Goal: Task Accomplishment & Management: Manage account settings

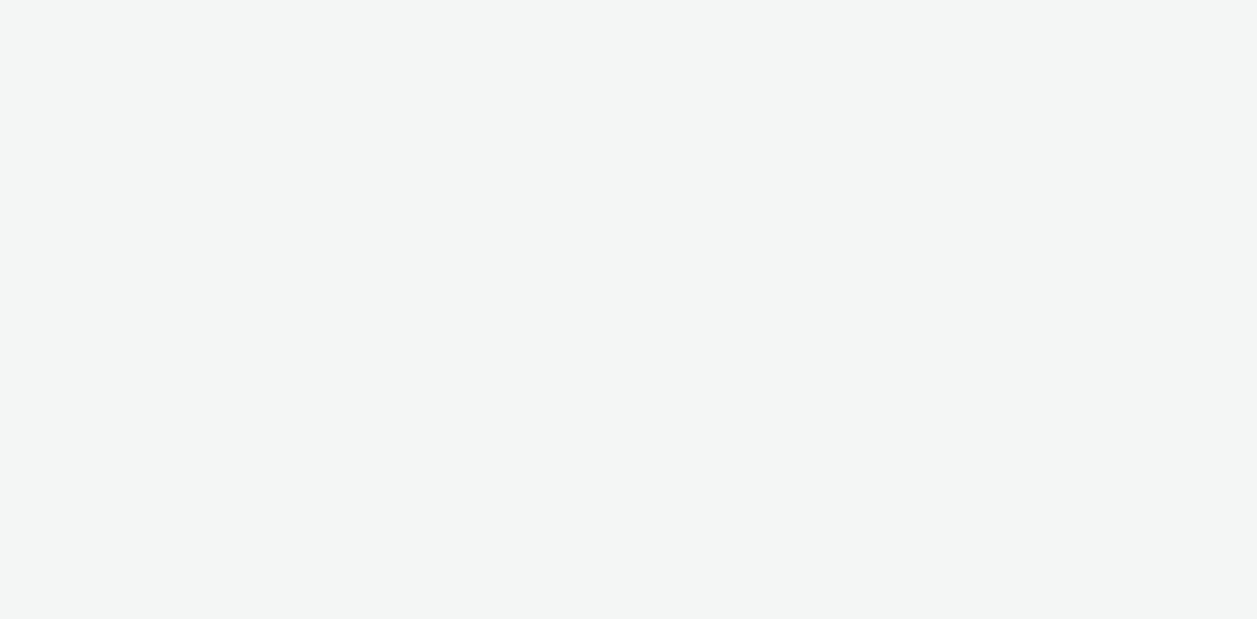
select select "43747a01-9d8e-4dea-a0e4-a98d33cfba61"
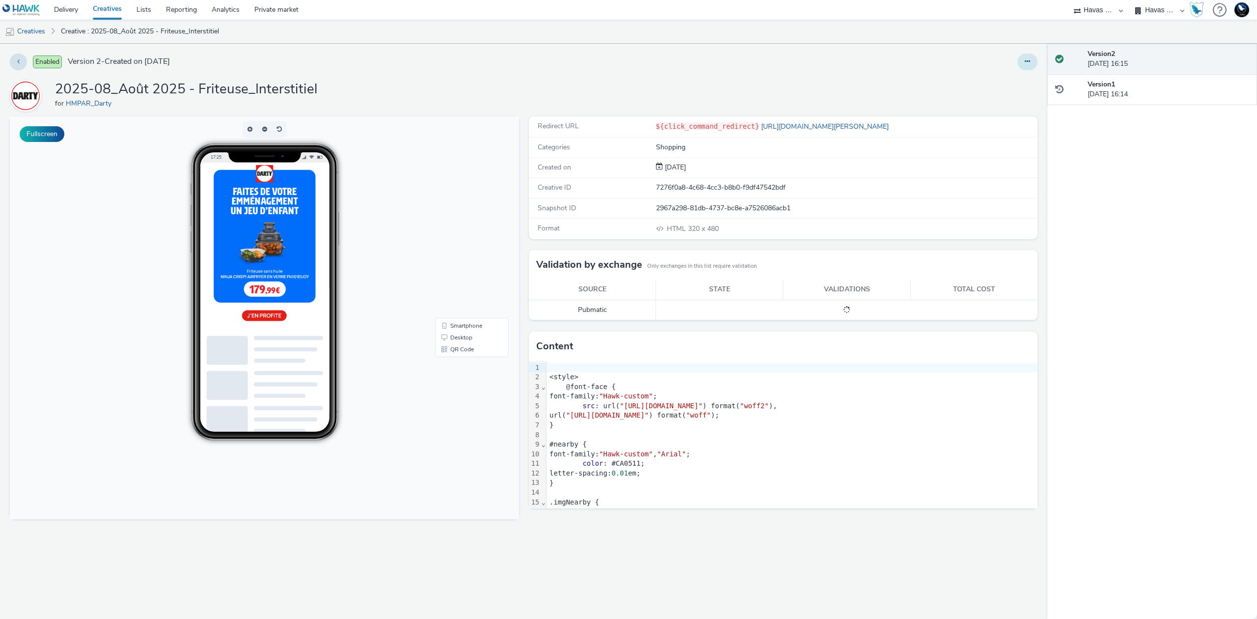
click at [1028, 65] on icon at bounding box center [1027, 61] width 5 height 7
click at [1022, 81] on link "Edit" at bounding box center [1001, 82] width 74 height 20
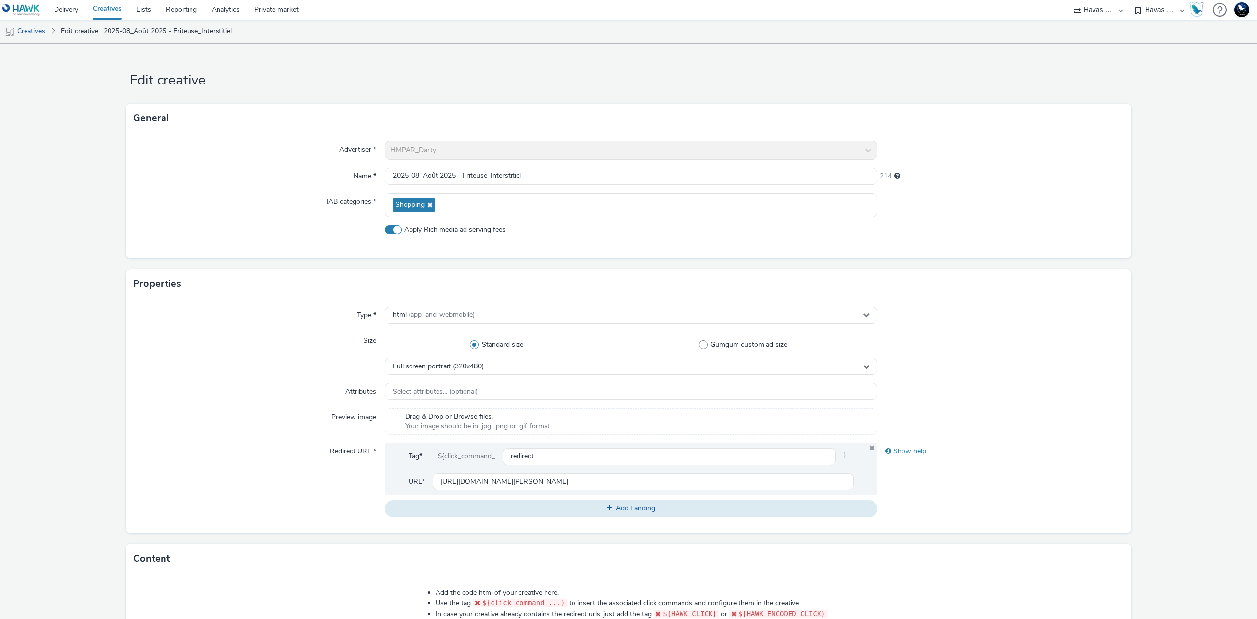
click at [476, 229] on span "Apply Rich media ad serving fees" at bounding box center [455, 230] width 102 height 10
click at [391, 229] on input "Apply Rich media ad serving fees" at bounding box center [388, 229] width 6 height 6
checkbox input "false"
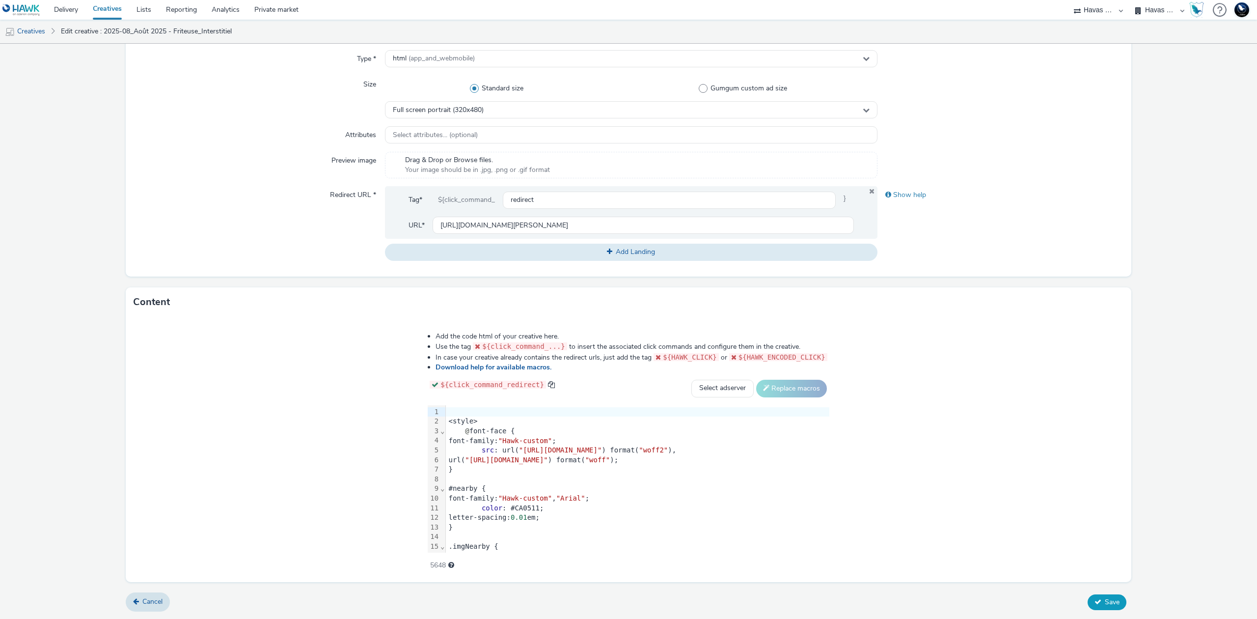
click at [1105, 601] on span "Save" at bounding box center [1112, 601] width 15 height 9
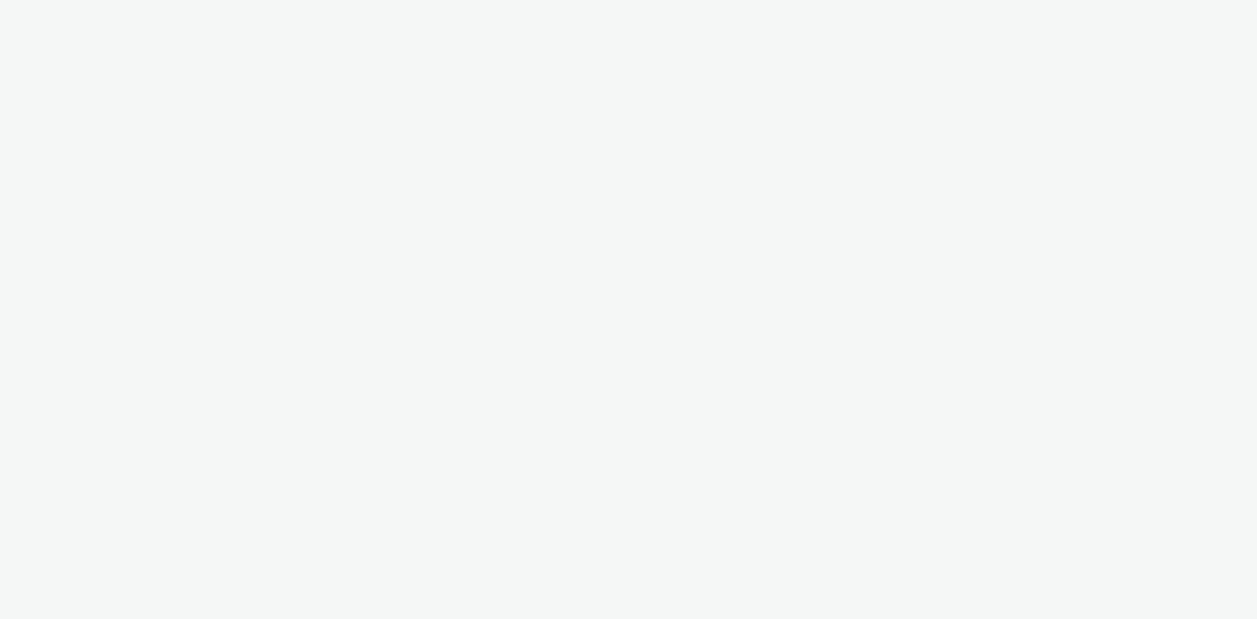
select select "43747a01-9d8e-4dea-a0e4-a98d33cfba61"
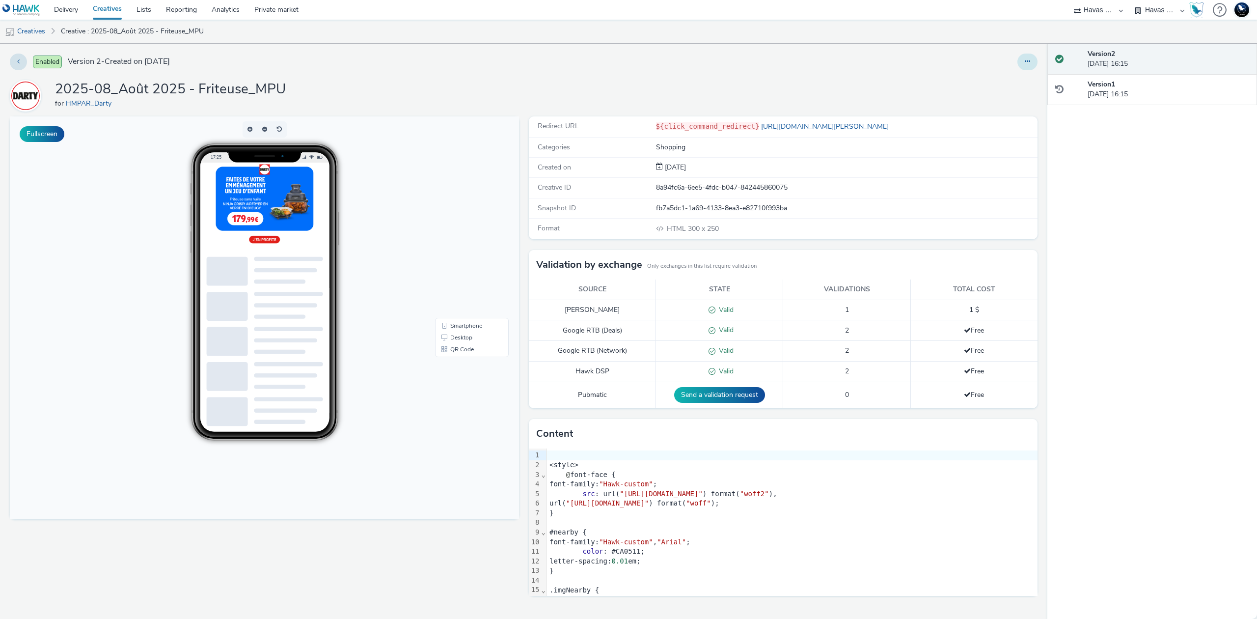
click at [1022, 66] on button at bounding box center [1028, 62] width 20 height 17
click at [1010, 77] on link "Edit" at bounding box center [1001, 82] width 74 height 20
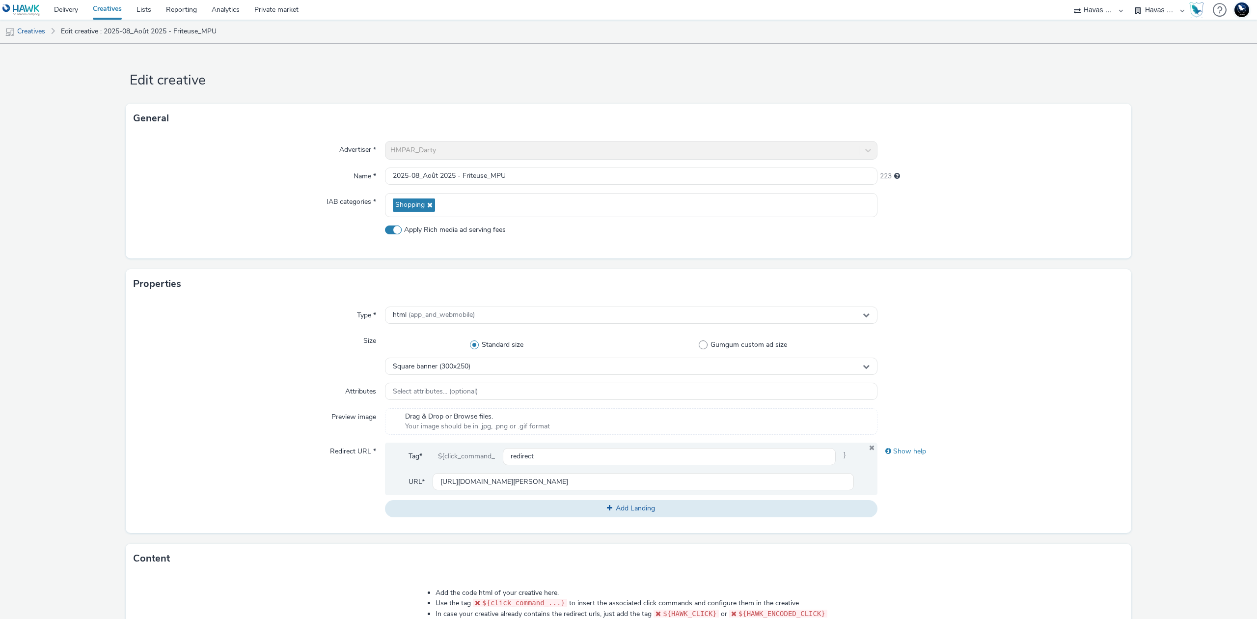
click at [463, 234] on span "Apply Rich media ad serving fees" at bounding box center [455, 230] width 102 height 10
click at [391, 233] on input "Apply Rich media ad serving fees" at bounding box center [388, 229] width 6 height 6
checkbox input "false"
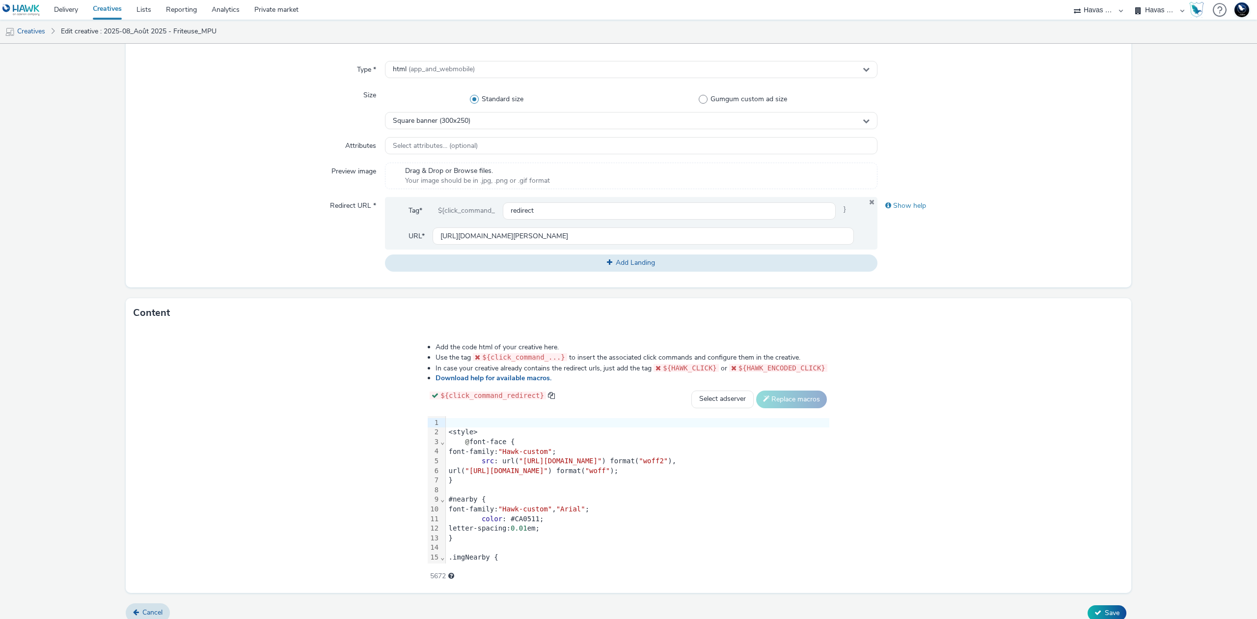
scroll to position [256, 0]
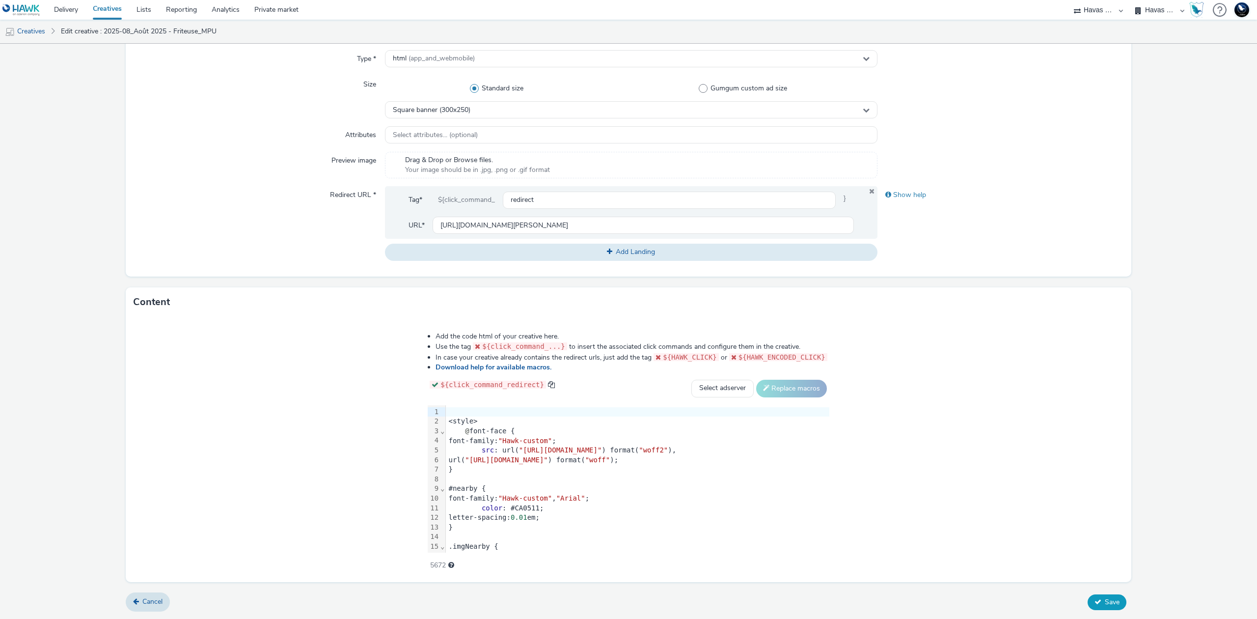
click at [1105, 597] on span "Save" at bounding box center [1112, 601] width 15 height 9
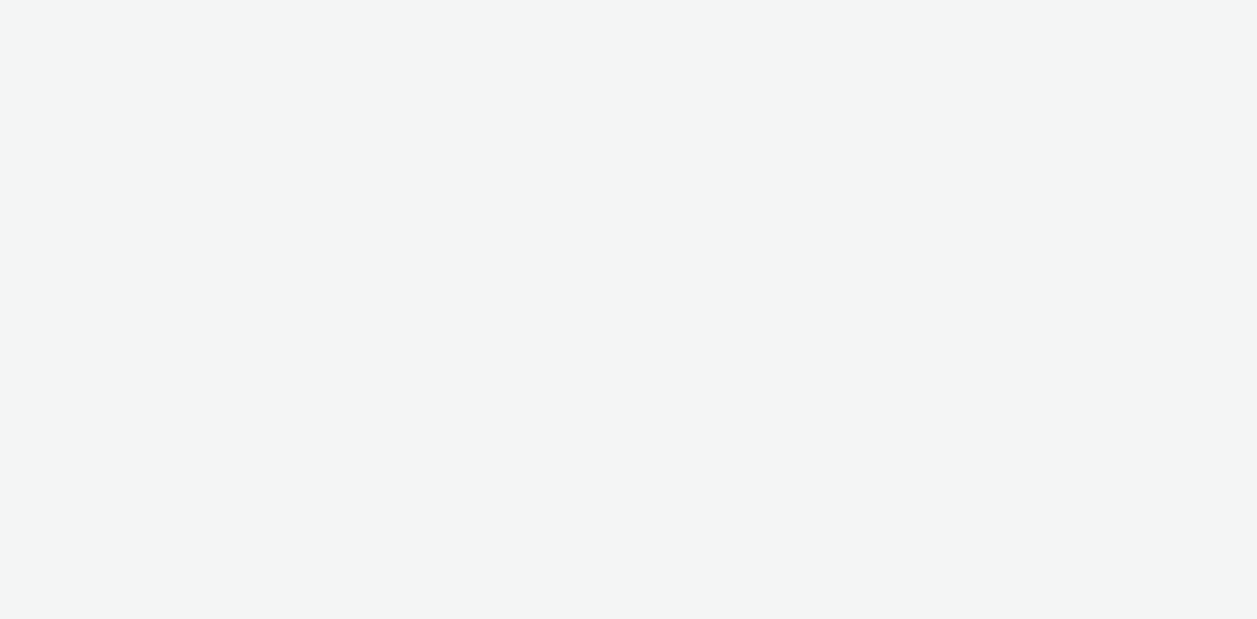
select select "43747a01-9d8e-4dea-a0e4-a98d33cfba61"
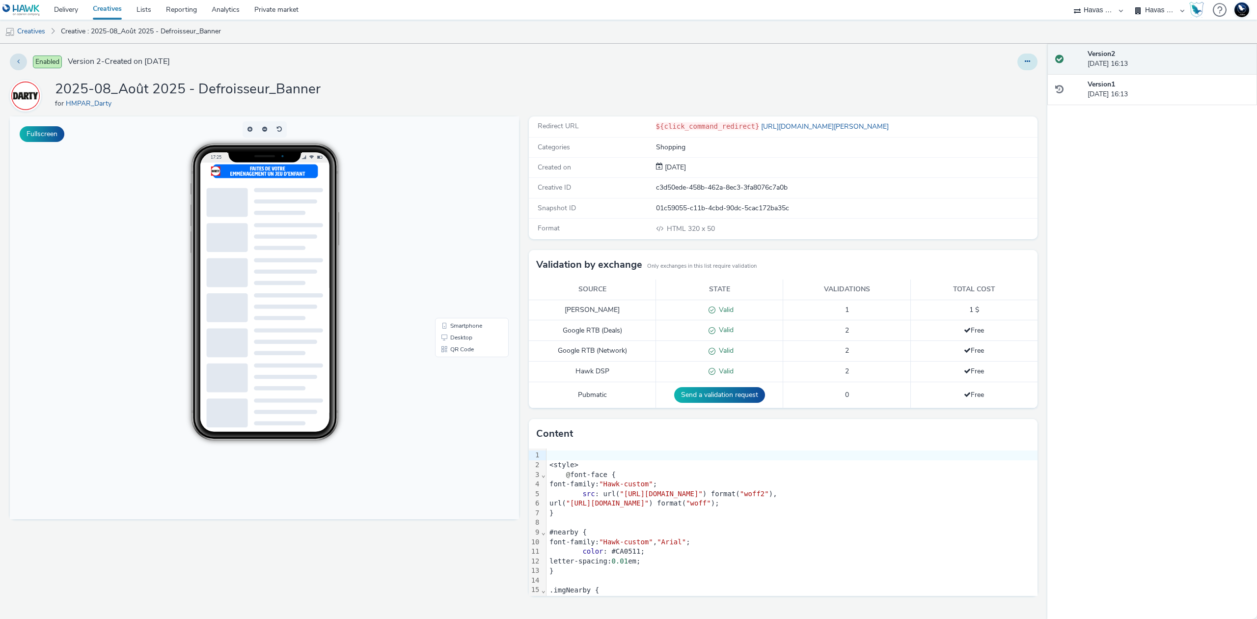
click at [1035, 64] on button at bounding box center [1028, 62] width 20 height 17
click at [1018, 82] on link "Edit" at bounding box center [1001, 82] width 74 height 20
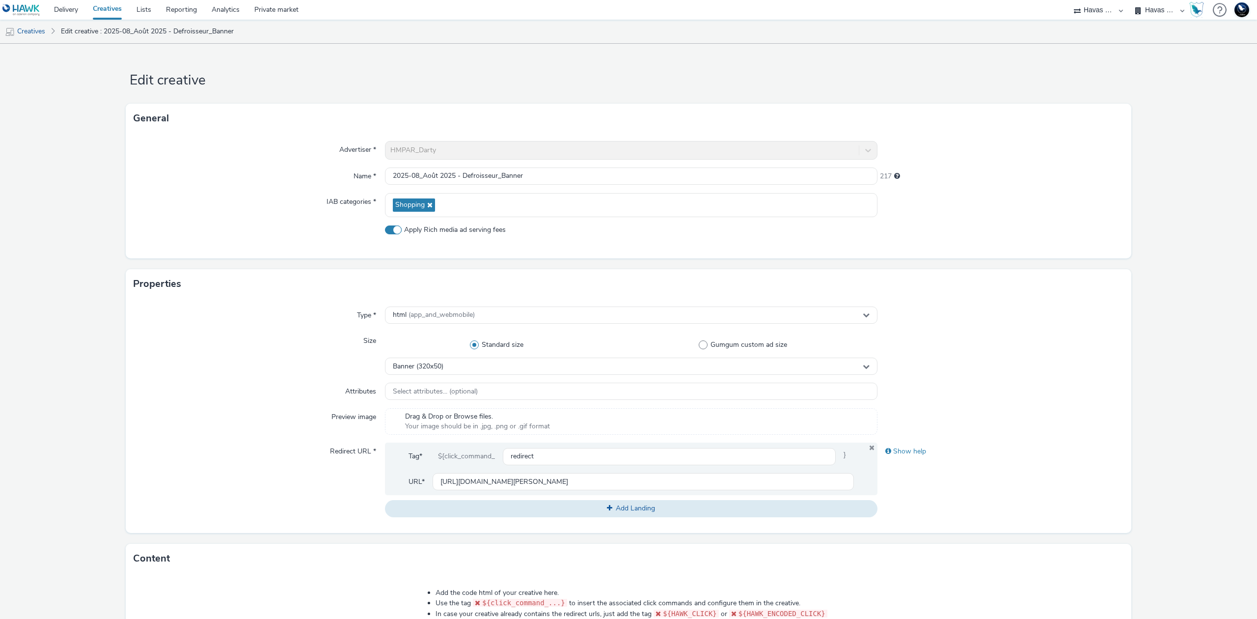
click at [478, 232] on span "Apply Rich media ad serving fees" at bounding box center [455, 230] width 102 height 10
click at [391, 232] on input "Apply Rich media ad serving fees" at bounding box center [388, 229] width 6 height 6
checkbox input "false"
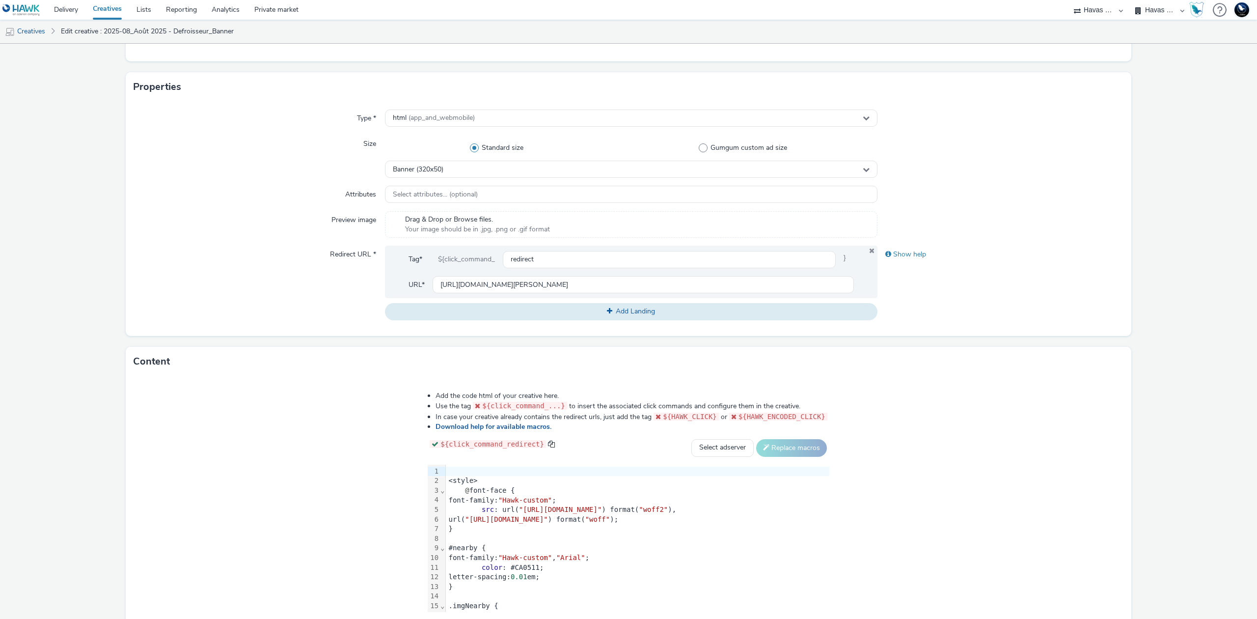
scroll to position [256, 0]
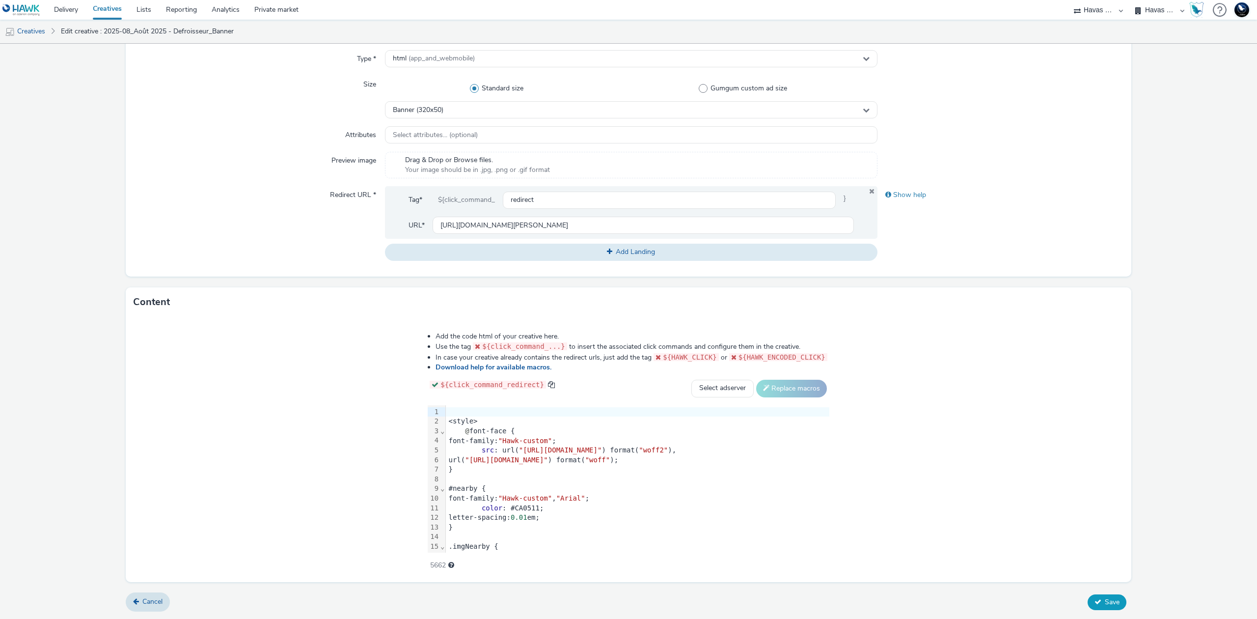
click at [1095, 600] on icon at bounding box center [1098, 601] width 7 height 7
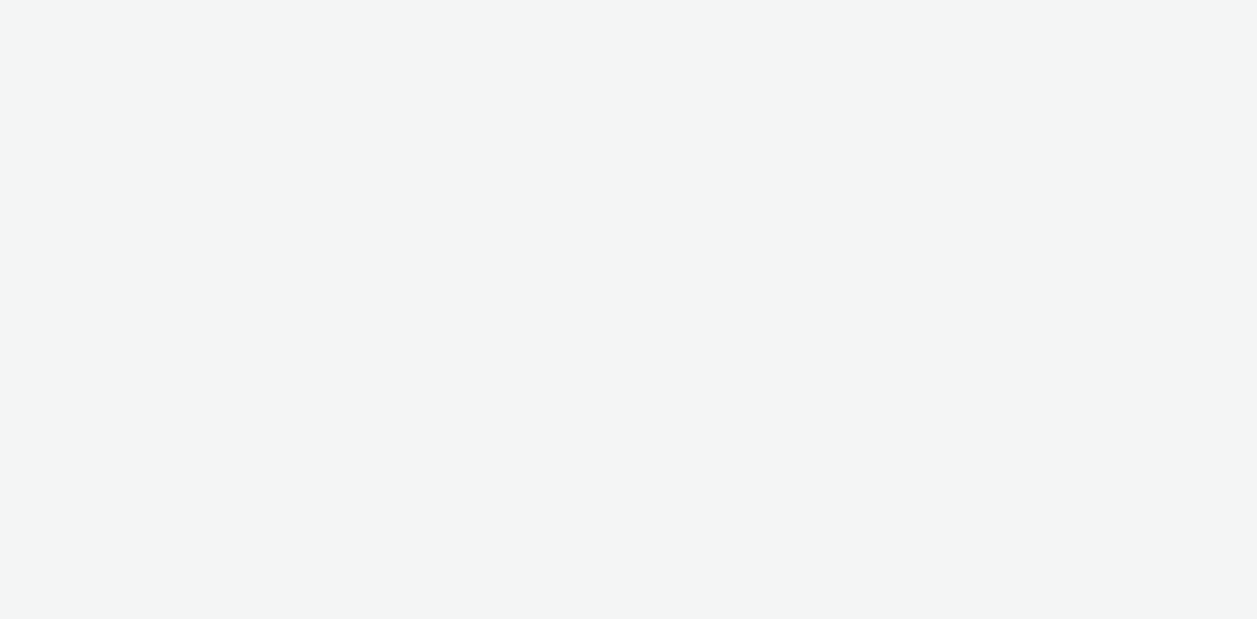
select select "43747a01-9d8e-4dea-a0e4-a98d33cfba61"
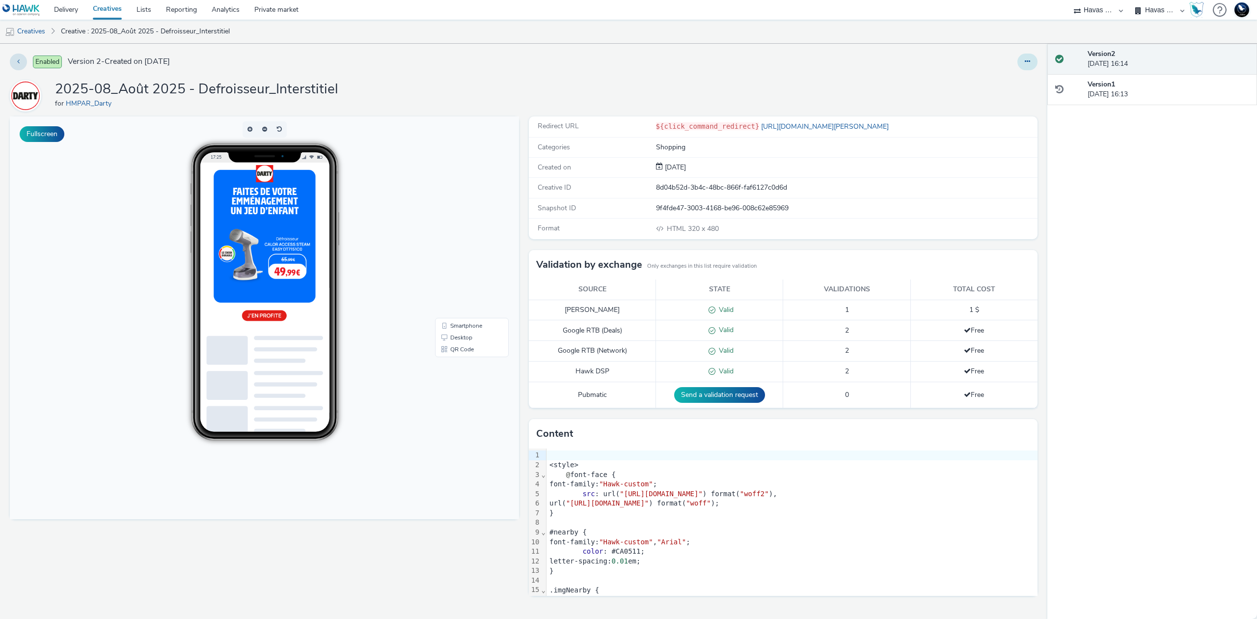
click at [1030, 63] on icon at bounding box center [1027, 61] width 5 height 7
click at [1022, 77] on link "Edit" at bounding box center [1001, 82] width 74 height 20
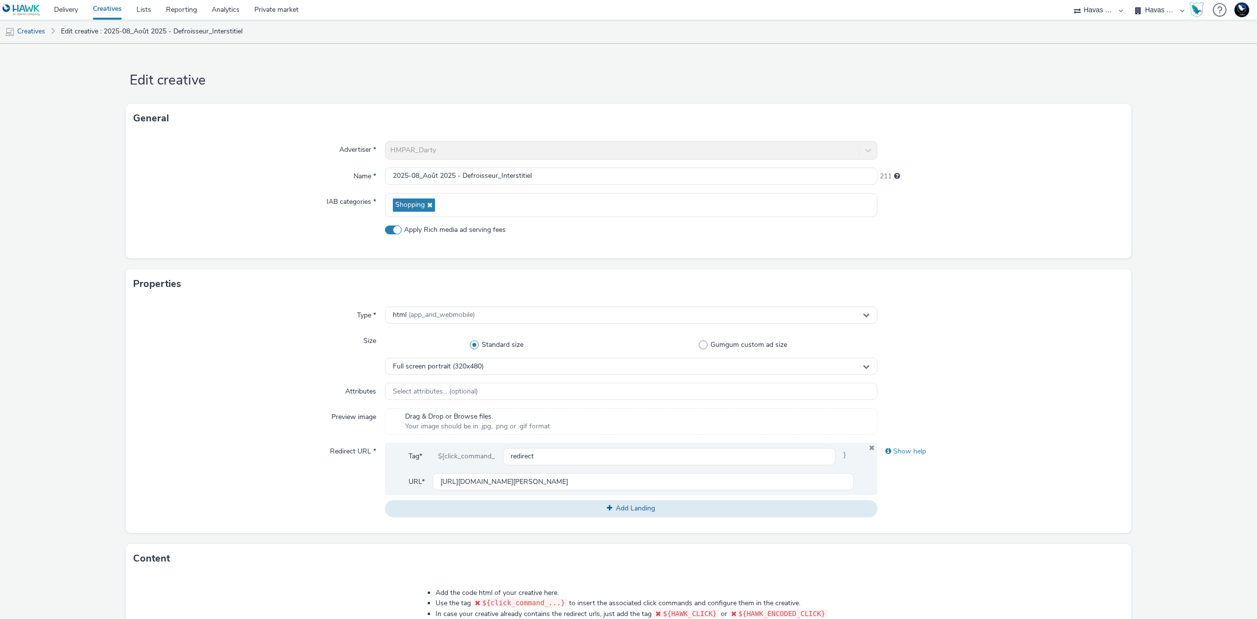
click at [477, 229] on span "Apply Rich media ad serving fees" at bounding box center [455, 230] width 102 height 10
click at [391, 229] on input "Apply Rich media ad serving fees" at bounding box center [388, 229] width 6 height 6
checkbox input "false"
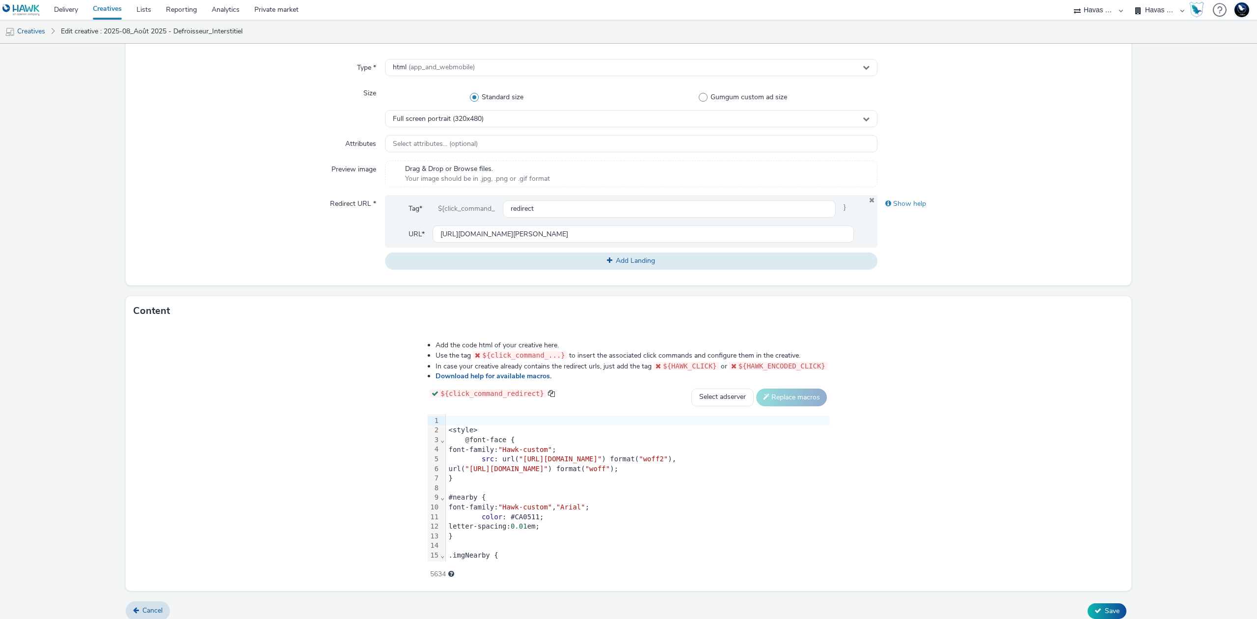
scroll to position [256, 0]
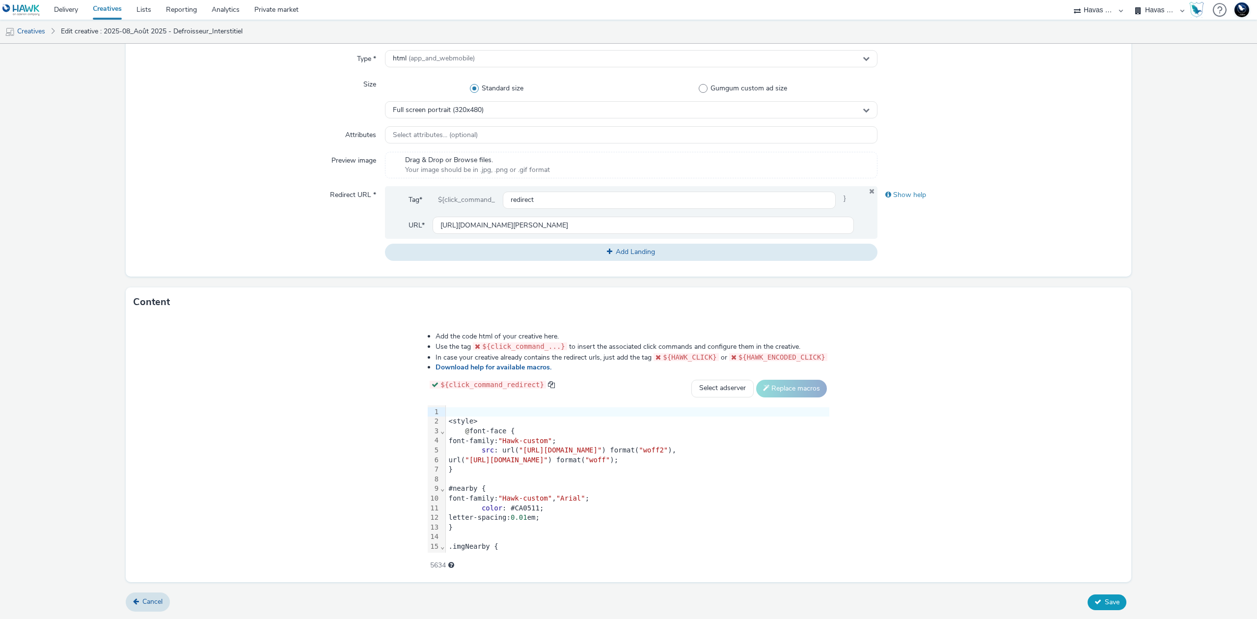
click at [1106, 605] on span "Save" at bounding box center [1112, 601] width 15 height 9
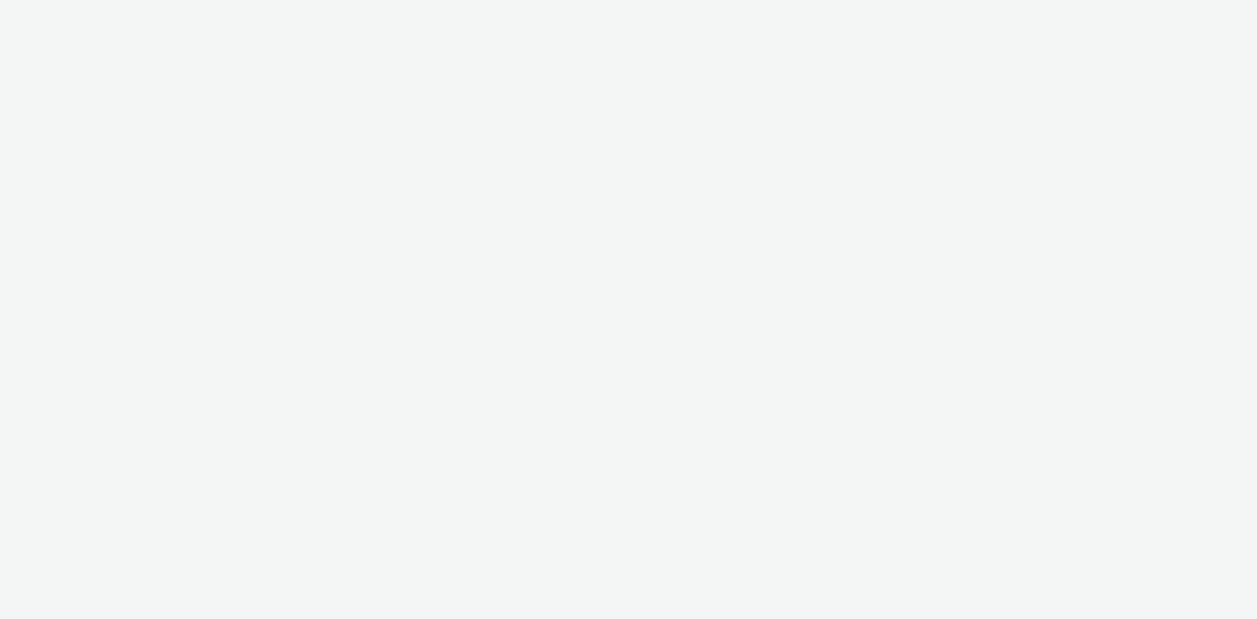
select select "43747a01-9d8e-4dea-a0e4-a98d33cfba61"
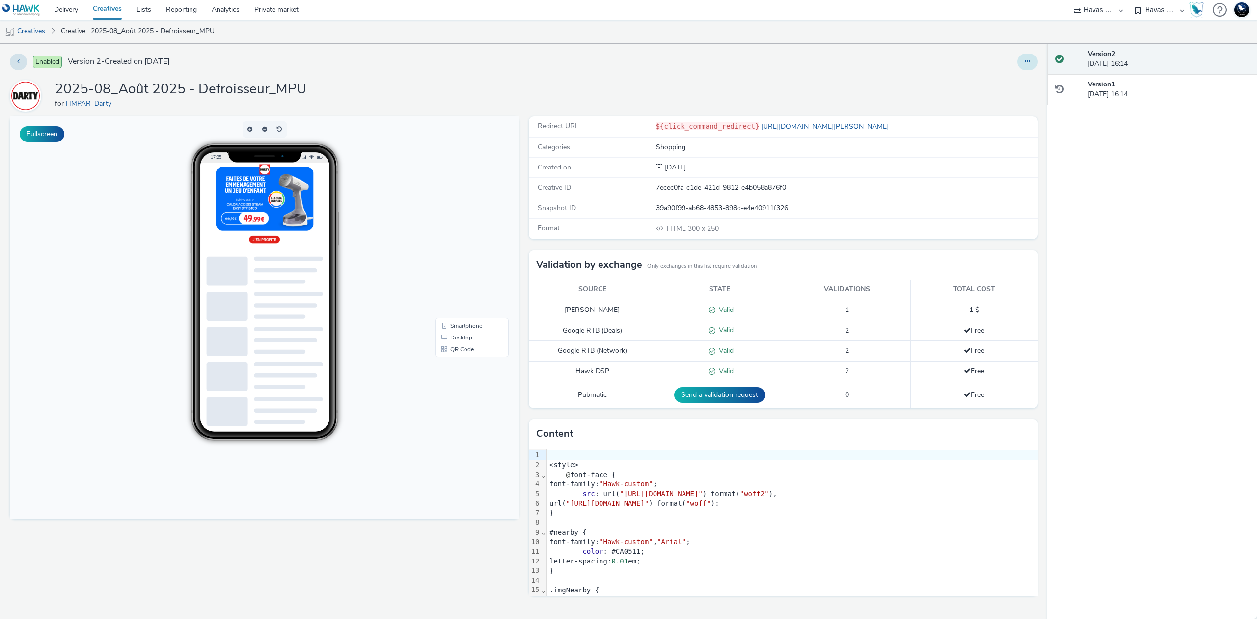
click at [1032, 63] on button at bounding box center [1028, 62] width 20 height 17
click at [1010, 79] on link "Edit" at bounding box center [1001, 82] width 74 height 20
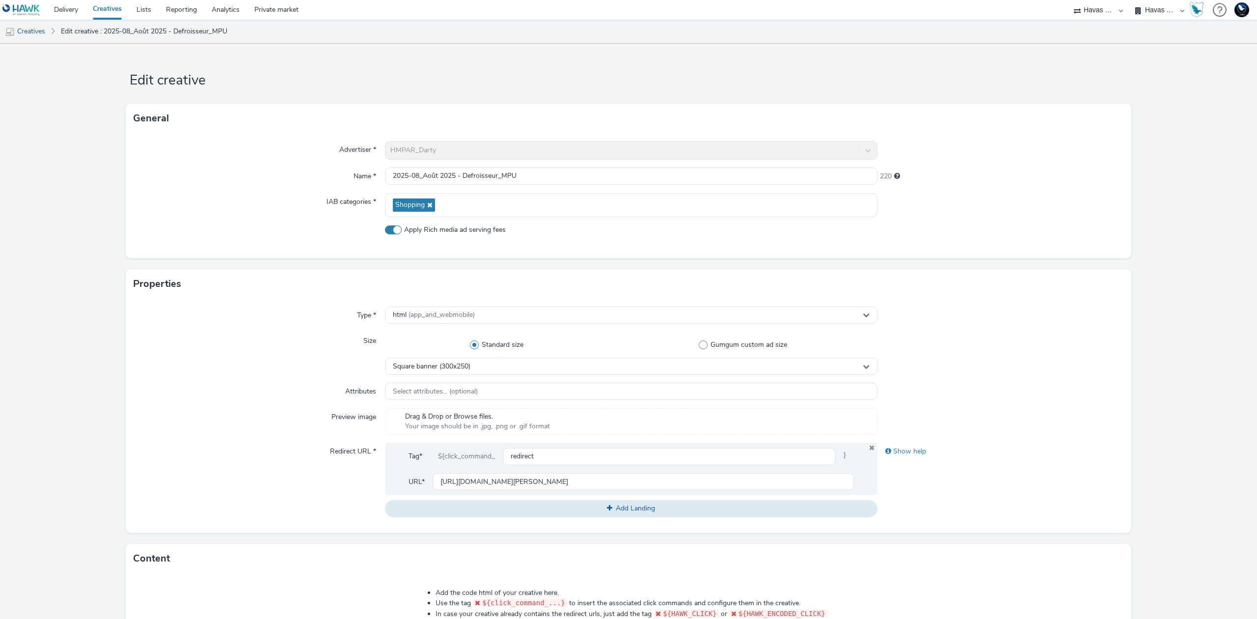
click at [449, 229] on span "Apply Rich media ad serving fees" at bounding box center [455, 230] width 102 height 10
click at [391, 229] on input "Apply Rich media ad serving fees" at bounding box center [388, 229] width 6 height 6
checkbox input "false"
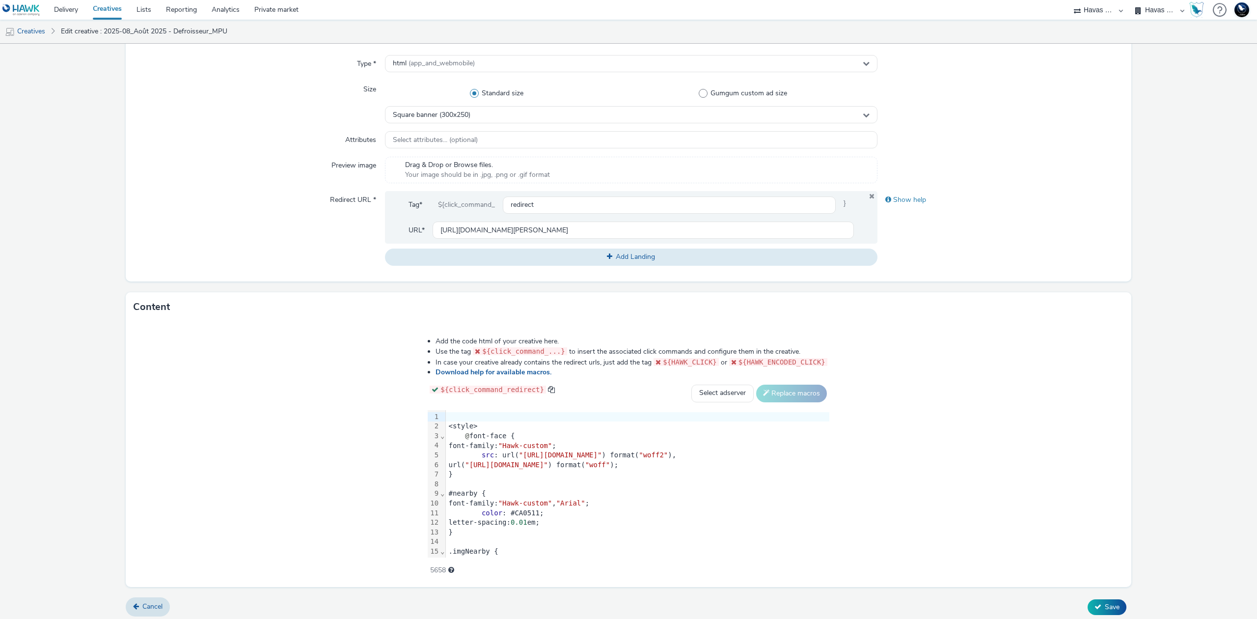
scroll to position [256, 0]
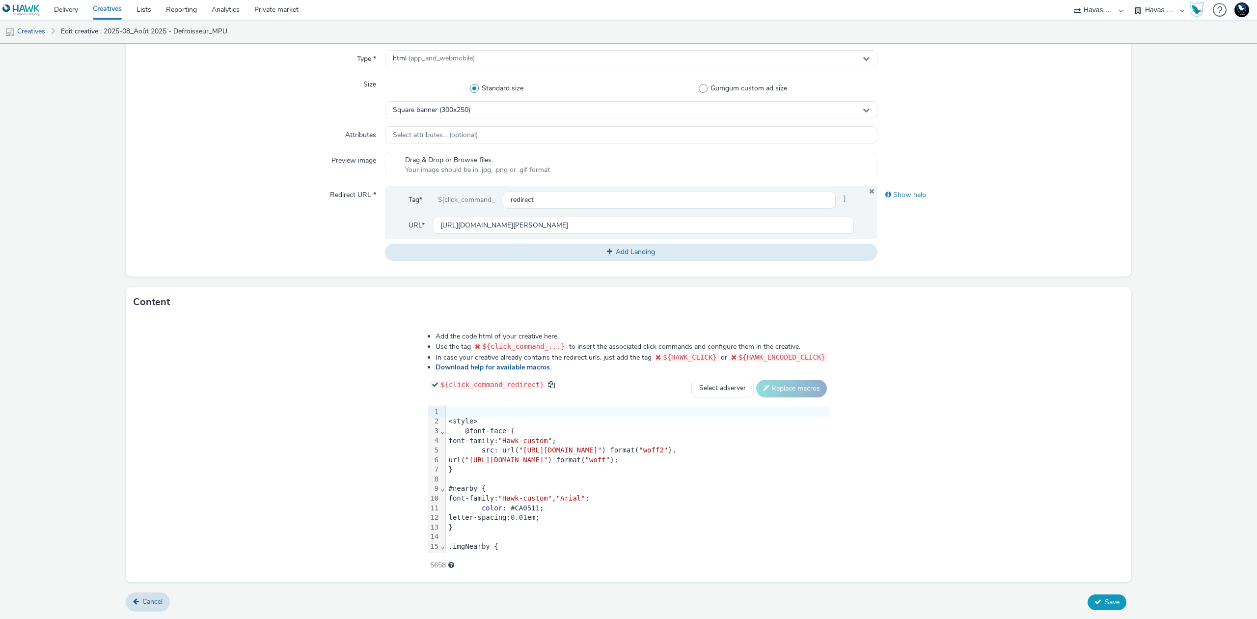
click at [1106, 606] on span "Save" at bounding box center [1112, 601] width 15 height 9
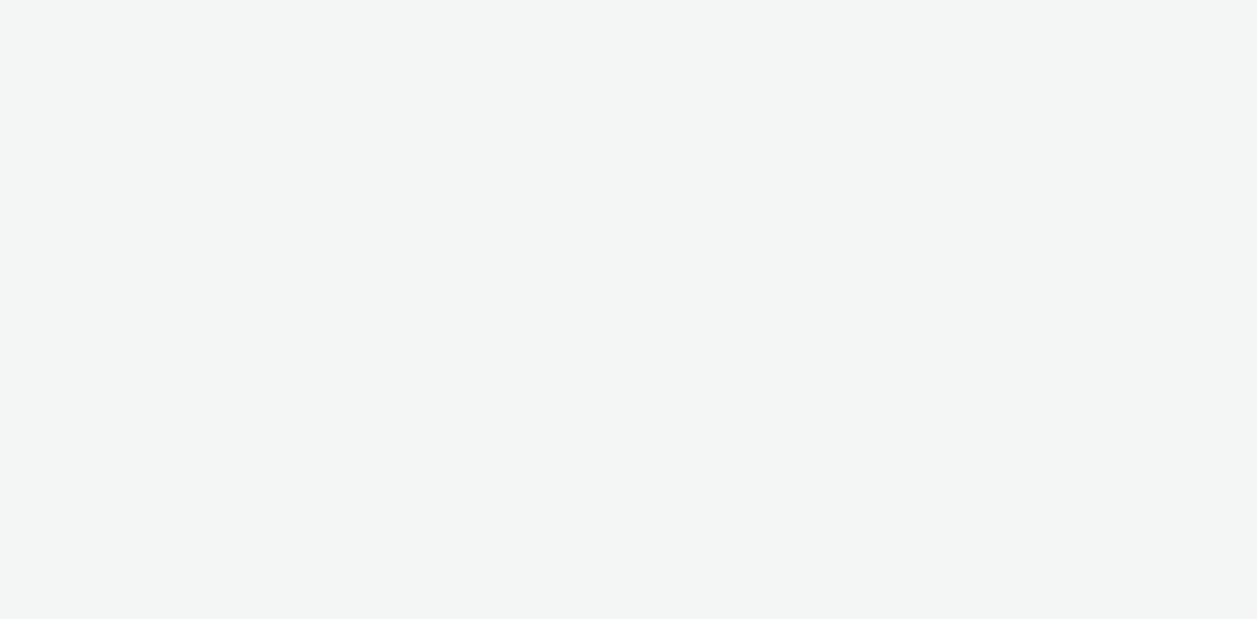
select select "43747a01-9d8e-4dea-a0e4-a98d33cfba61"
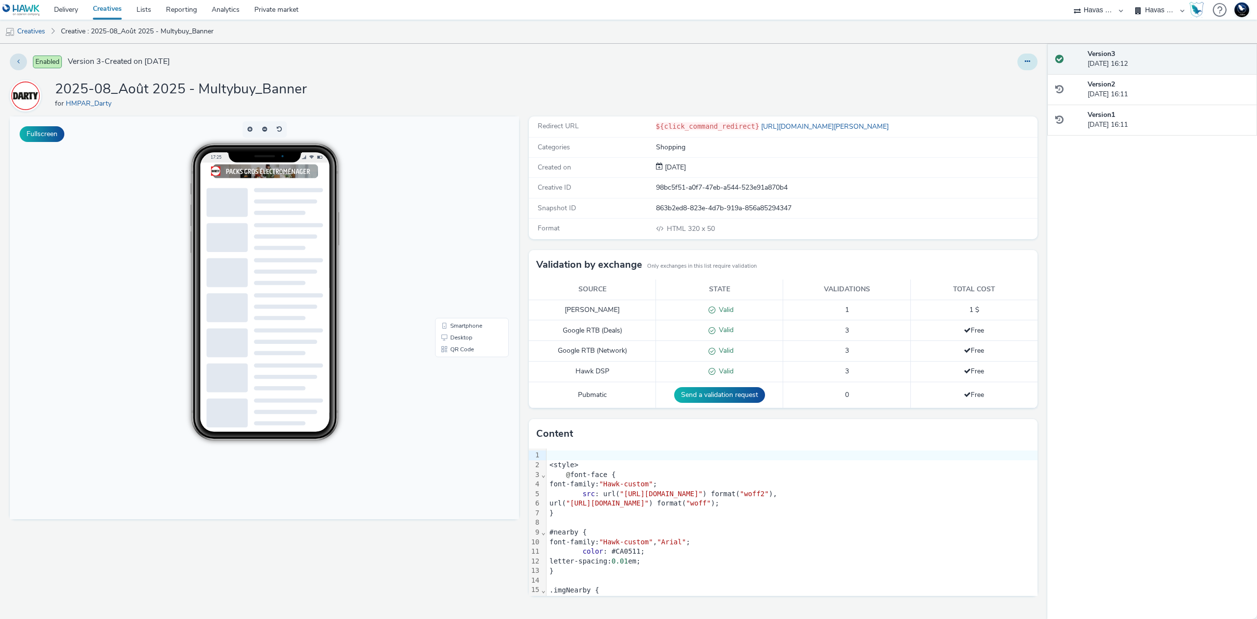
click at [1030, 55] on button at bounding box center [1028, 62] width 20 height 17
click at [1011, 78] on link "Edit" at bounding box center [1001, 82] width 74 height 20
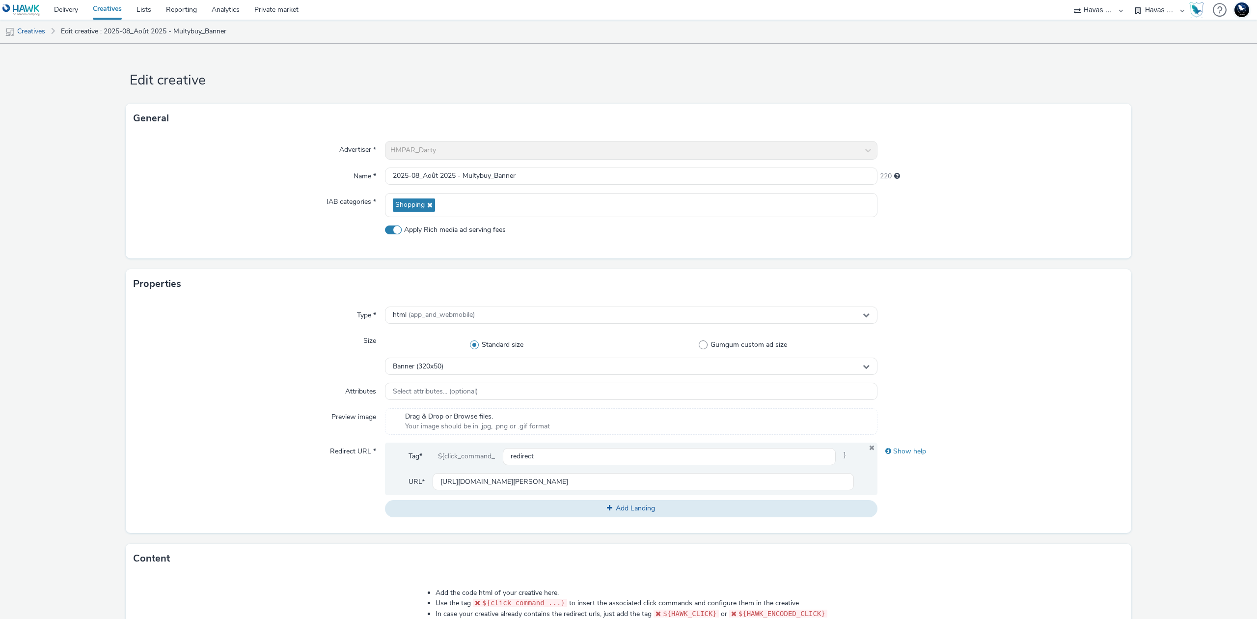
click at [480, 225] on span "Apply Rich media ad serving fees" at bounding box center [455, 230] width 102 height 10
click at [391, 226] on input "Apply Rich media ad serving fees" at bounding box center [388, 229] width 6 height 6
checkbox input "false"
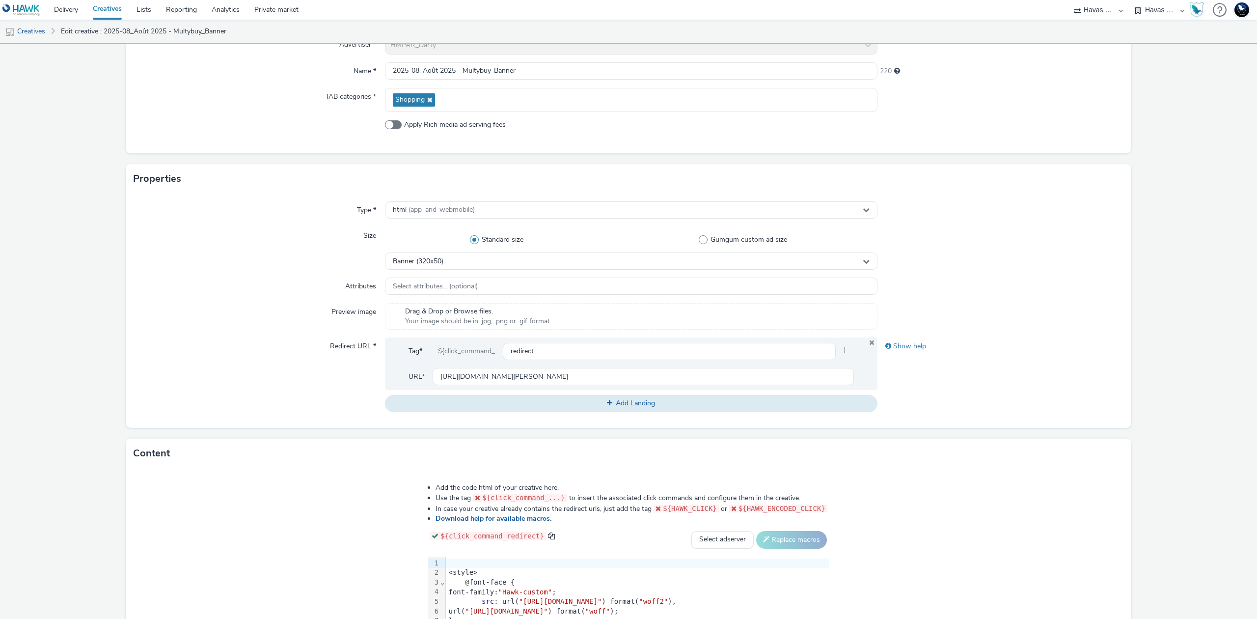
scroll to position [256, 0]
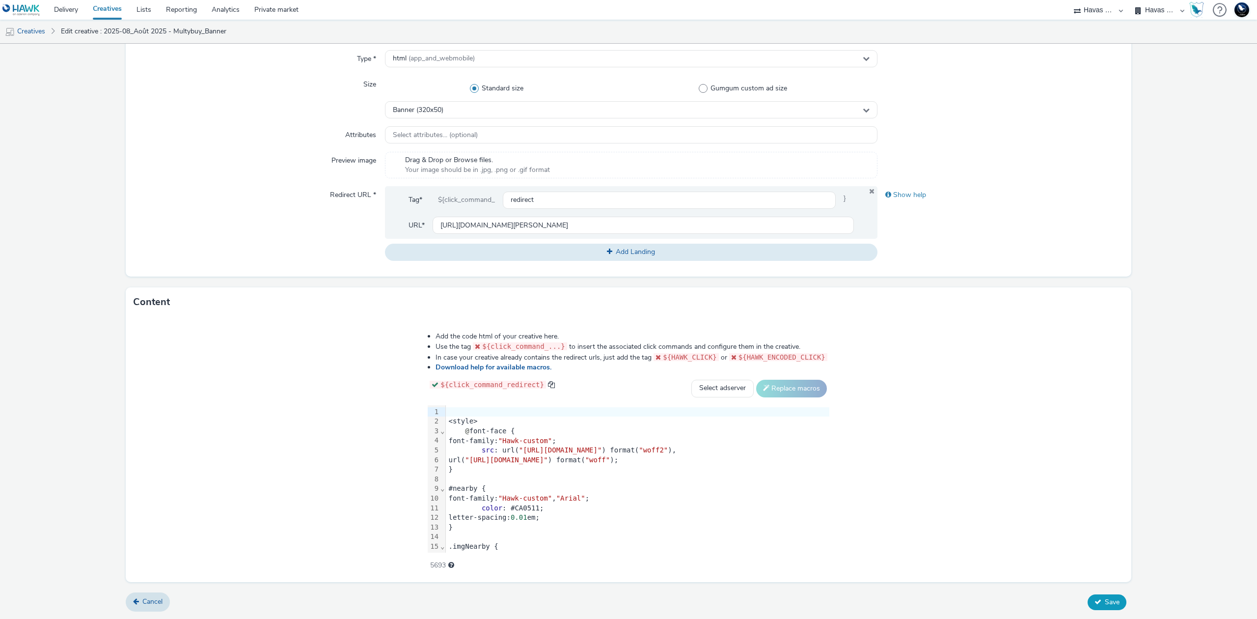
click at [1105, 603] on span "Save" at bounding box center [1112, 601] width 15 height 9
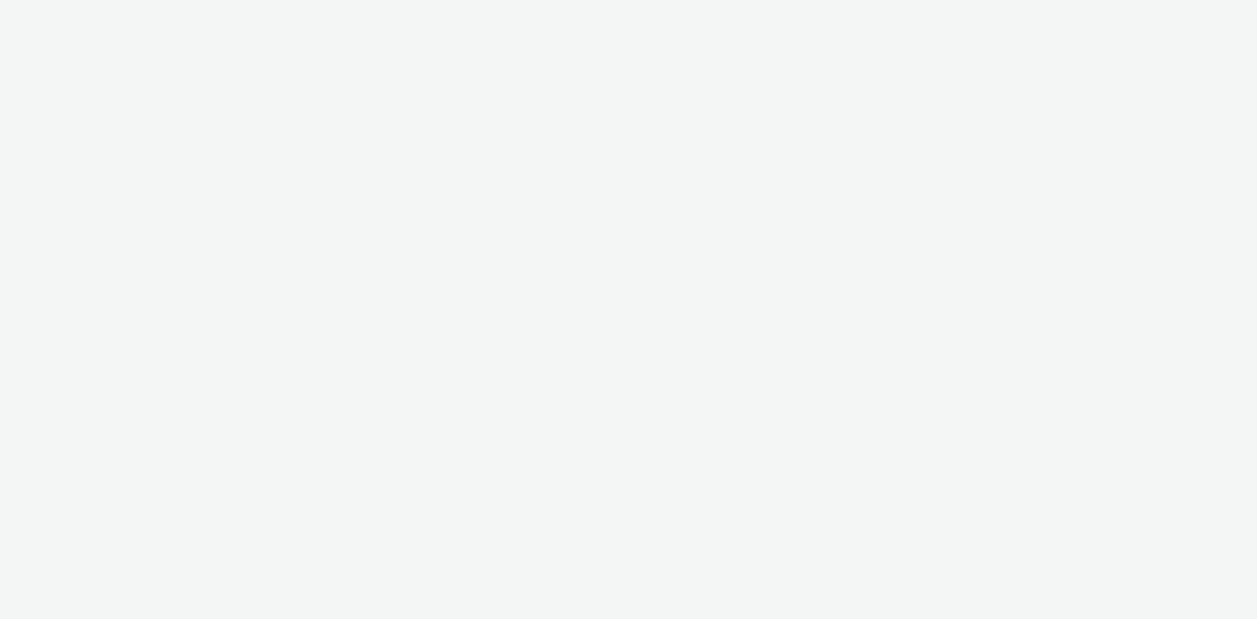
select select "43747a01-9d8e-4dea-a0e4-a98d33cfba61"
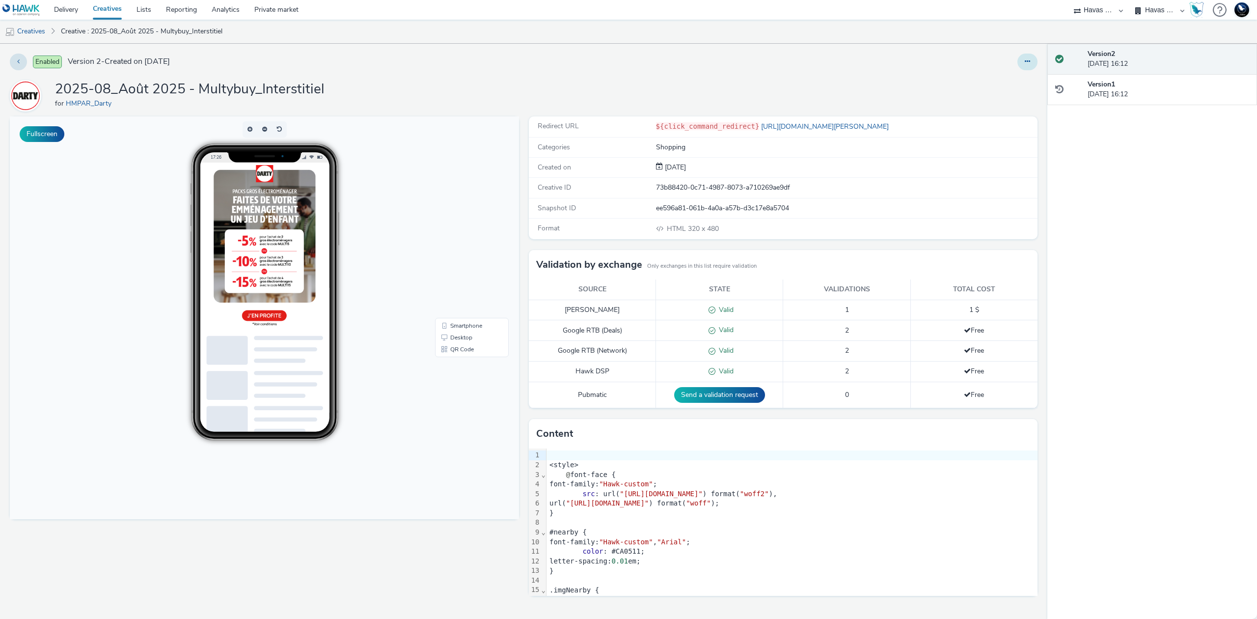
click at [1034, 67] on button at bounding box center [1028, 62] width 20 height 17
click at [1020, 76] on link "Edit" at bounding box center [1001, 82] width 74 height 20
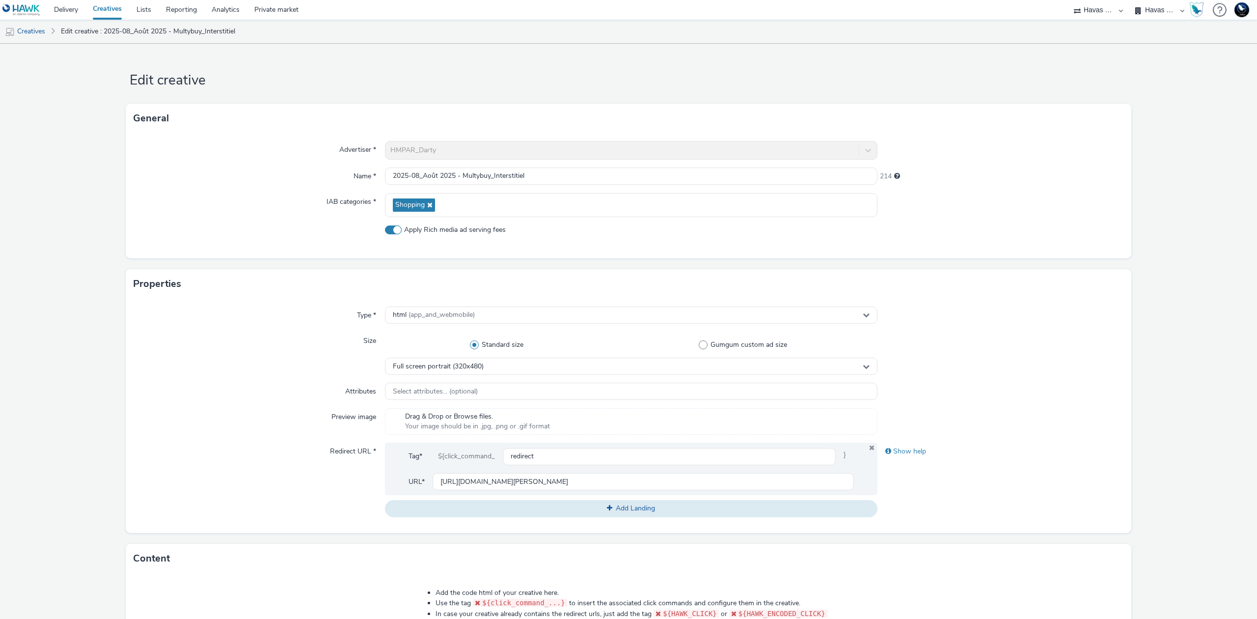
click at [486, 230] on span "Apply Rich media ad serving fees" at bounding box center [455, 230] width 102 height 10
click at [391, 230] on input "Apply Rich media ad serving fees" at bounding box center [388, 229] width 6 height 6
checkbox input "false"
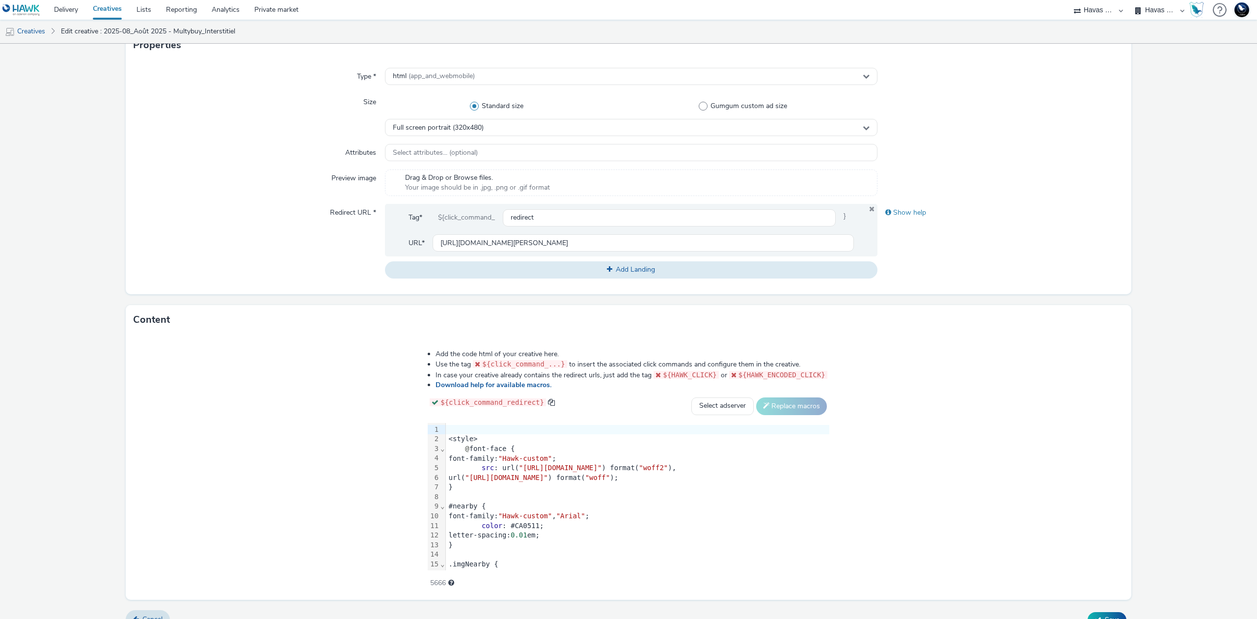
scroll to position [256, 0]
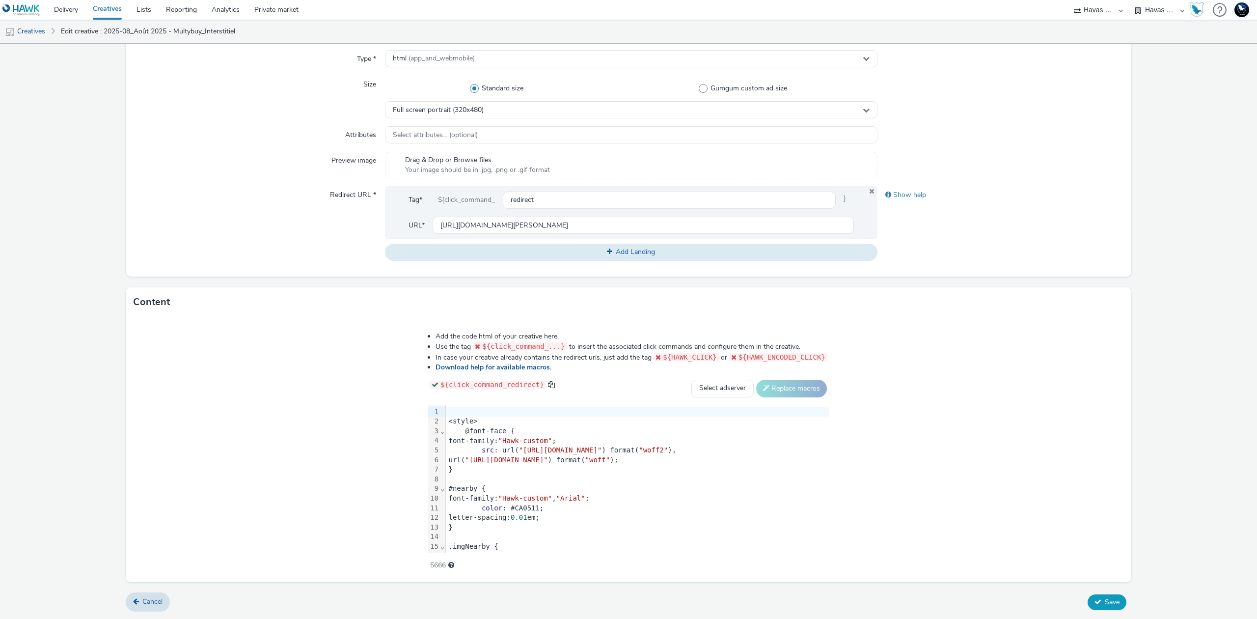
click at [1105, 603] on span "Save" at bounding box center [1112, 601] width 15 height 9
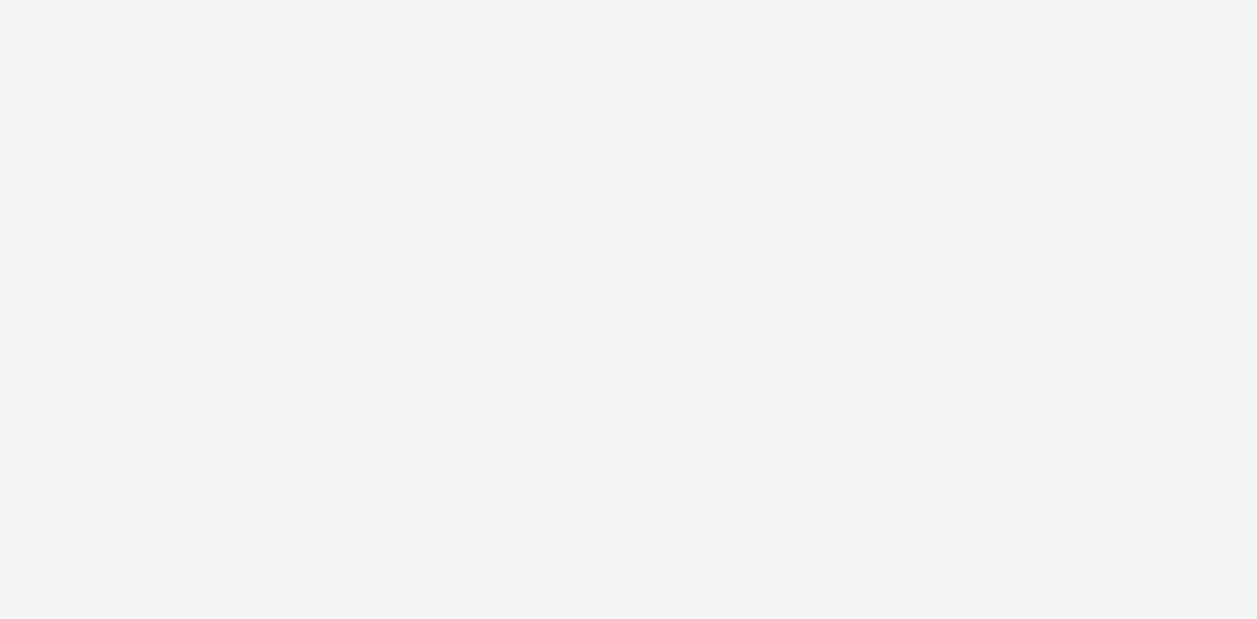
select select "43747a01-9d8e-4dea-a0e4-a98d33cfba61"
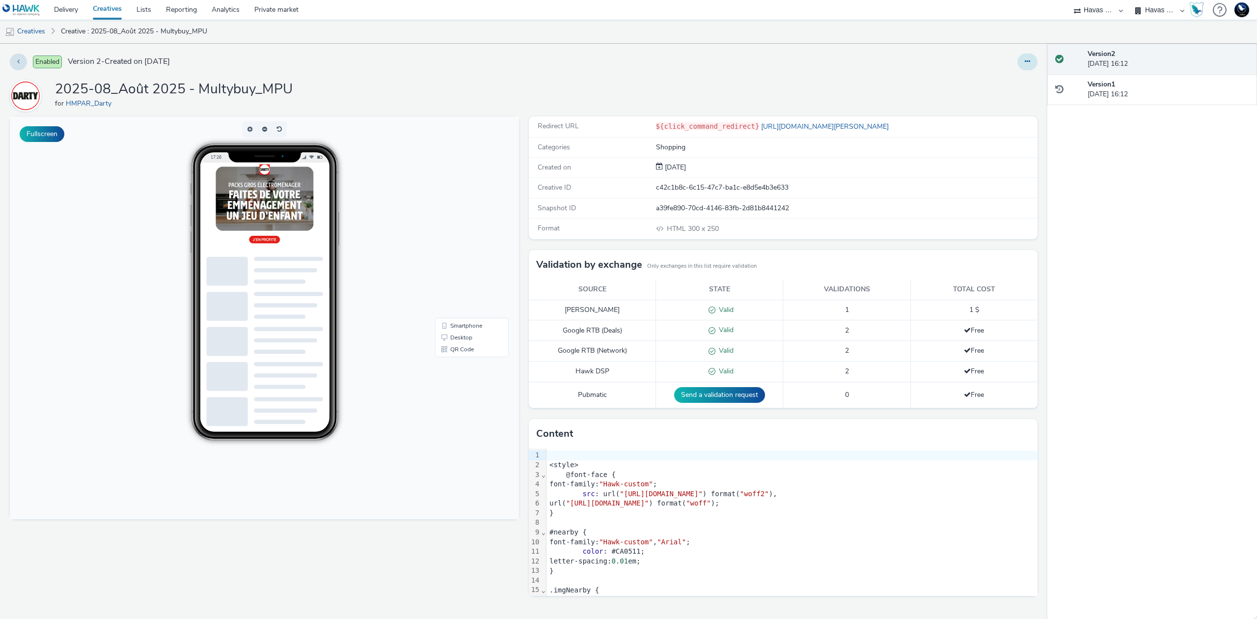
click at [1030, 59] on icon at bounding box center [1027, 61] width 5 height 7
click at [1006, 80] on link "Edit" at bounding box center [1001, 82] width 74 height 20
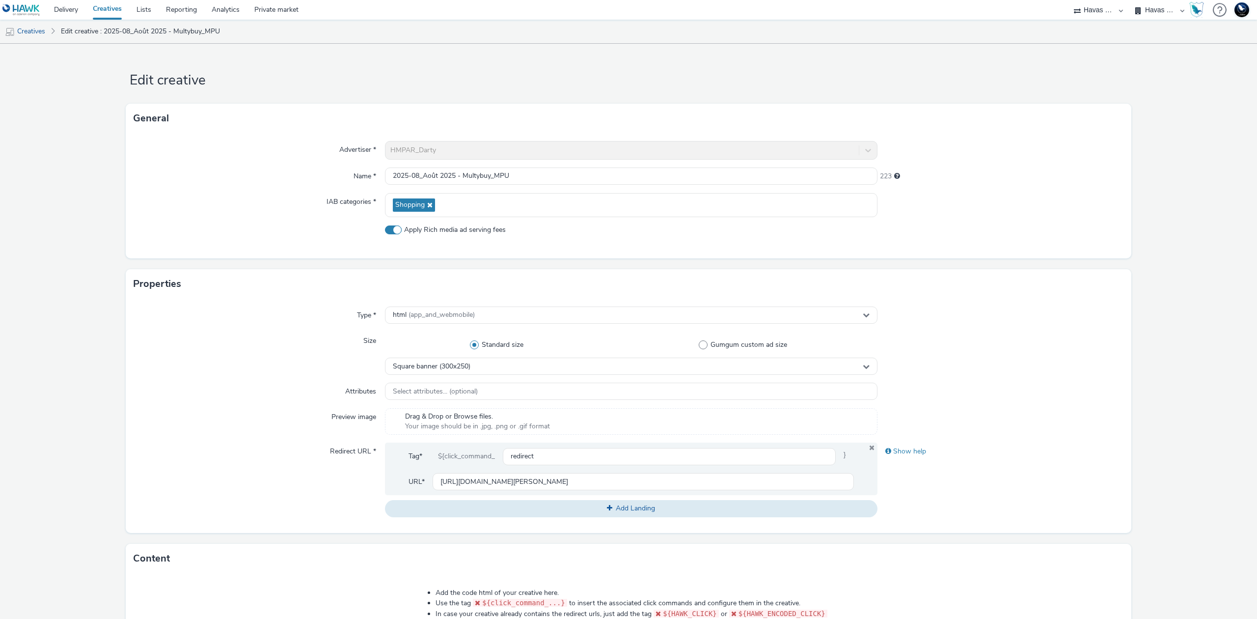
click at [478, 224] on div "Advertiser * HMPAR_Darty Name * 2025-08_Août 2025 - Multybuy_MPU 223 IAB catego…" at bounding box center [629, 195] width 1006 height 125
click at [479, 228] on span "Apply Rich media ad serving fees" at bounding box center [455, 230] width 102 height 10
click at [391, 228] on input "Apply Rich media ad serving fees" at bounding box center [388, 229] width 6 height 6
checkbox input "false"
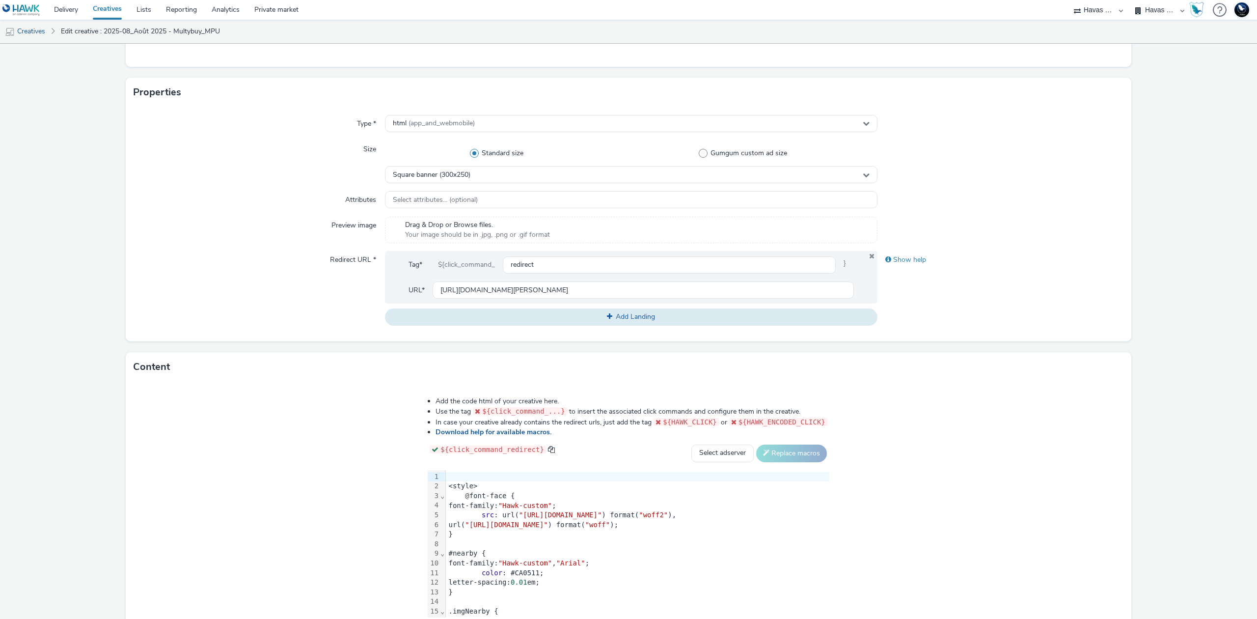
scroll to position [256, 0]
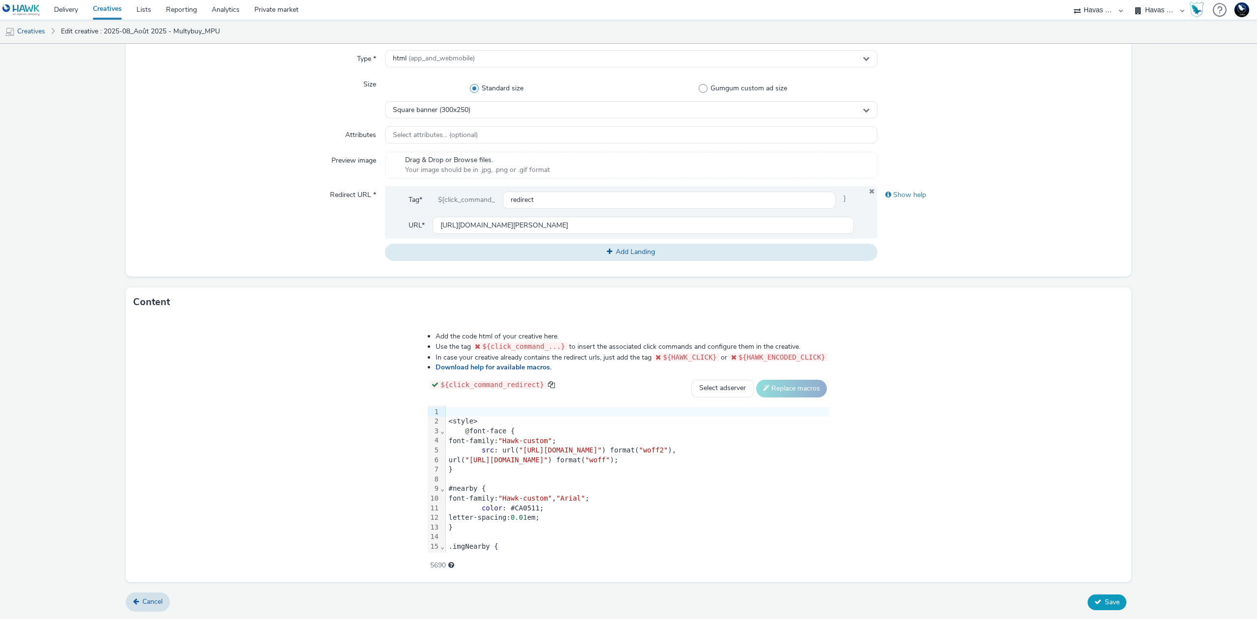
click at [1088, 604] on button "Save" at bounding box center [1107, 602] width 39 height 16
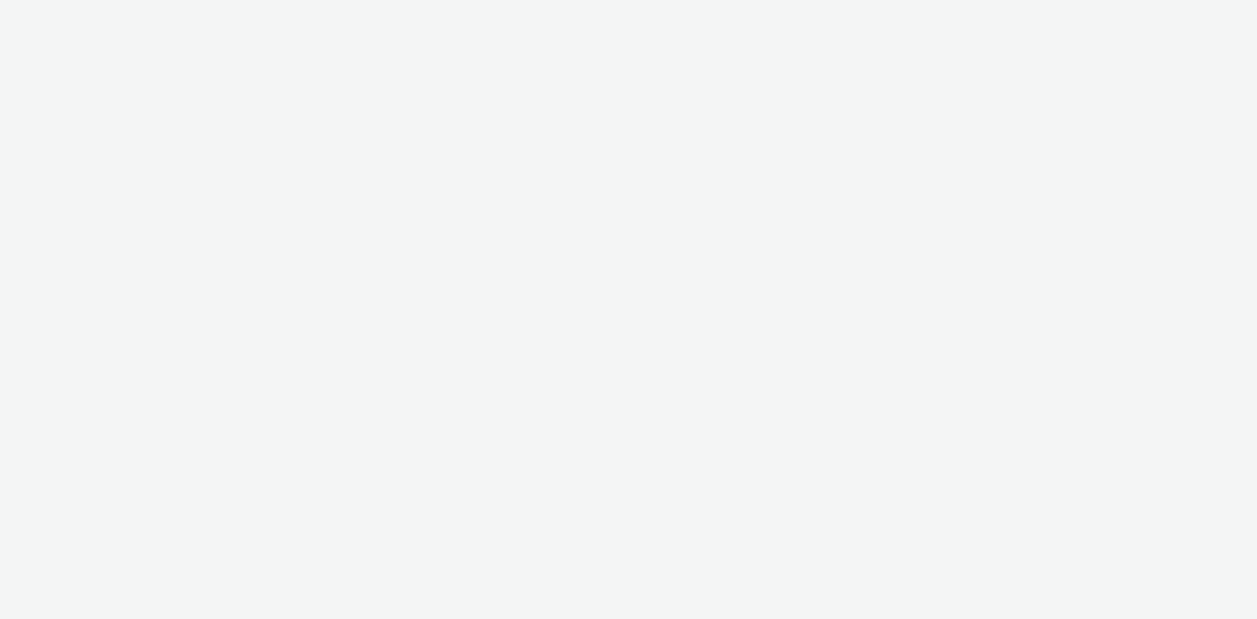
select select "43747a01-9d8e-4dea-a0e4-a98d33cfba61"
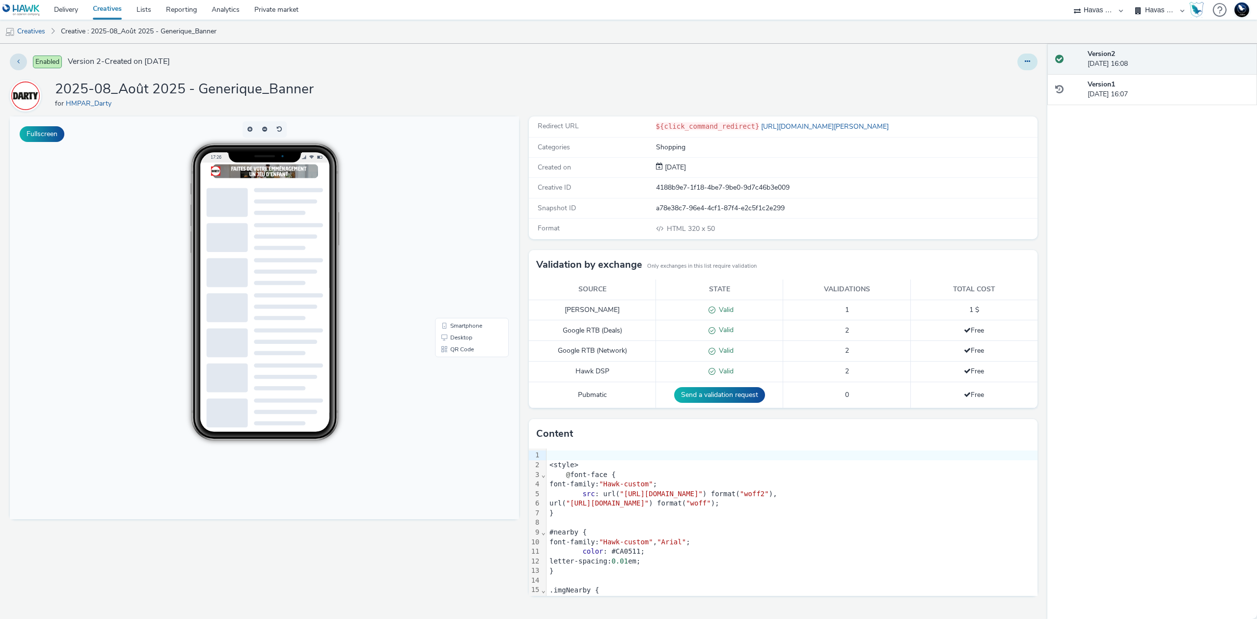
click at [1025, 67] on button at bounding box center [1028, 62] width 20 height 17
click at [1024, 82] on link "Edit" at bounding box center [1001, 82] width 74 height 20
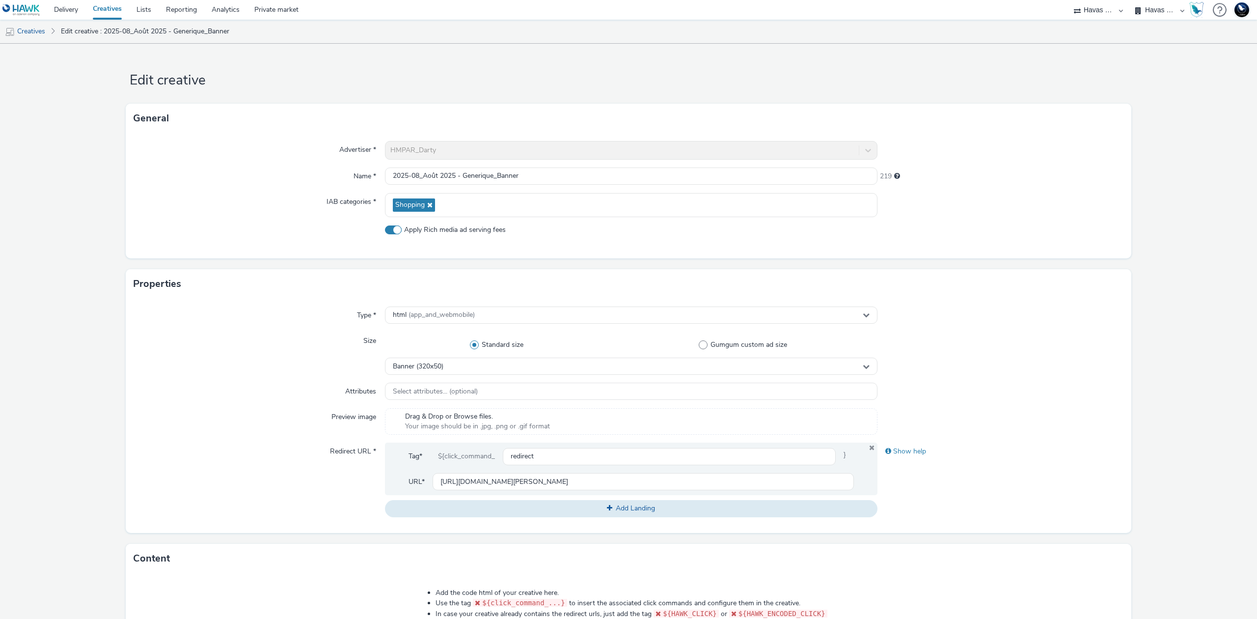
click at [459, 224] on div "Advertiser * HMPAR_Darty Name * 2025-08_Août 2025 - Generique_Banner 219 IAB ca…" at bounding box center [629, 195] width 1006 height 125
click at [469, 233] on span "Apply Rich media ad serving fees" at bounding box center [455, 230] width 102 height 10
click at [391, 233] on input "Apply Rich media ad serving fees" at bounding box center [388, 229] width 6 height 6
checkbox input "false"
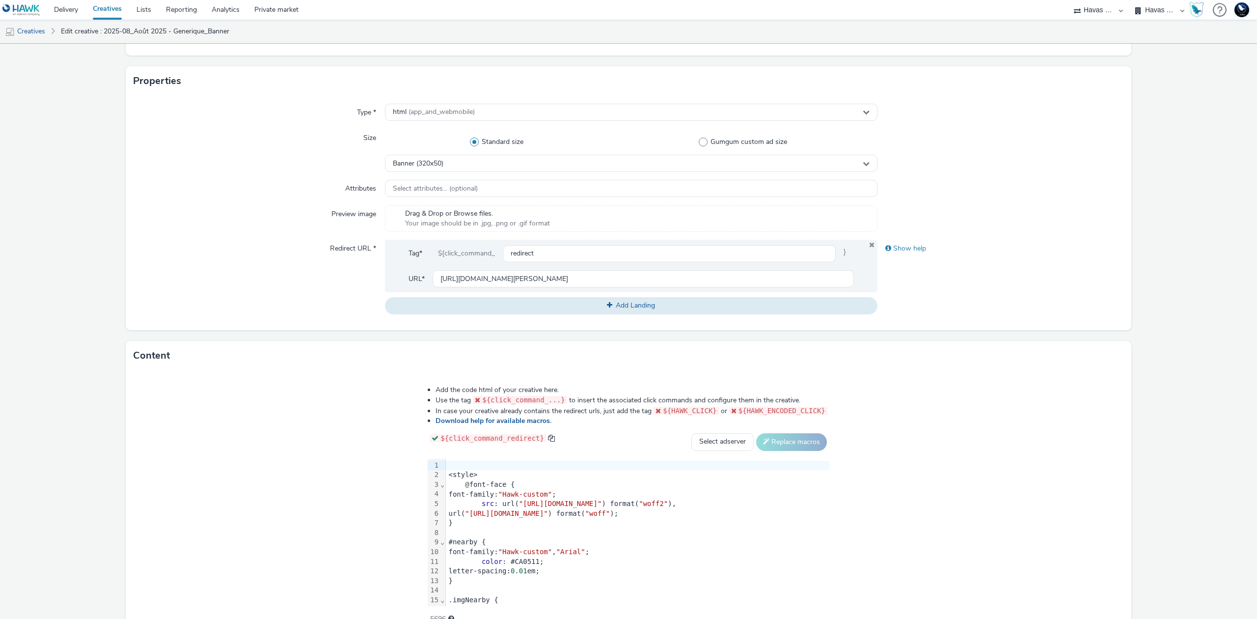
scroll to position [256, 0]
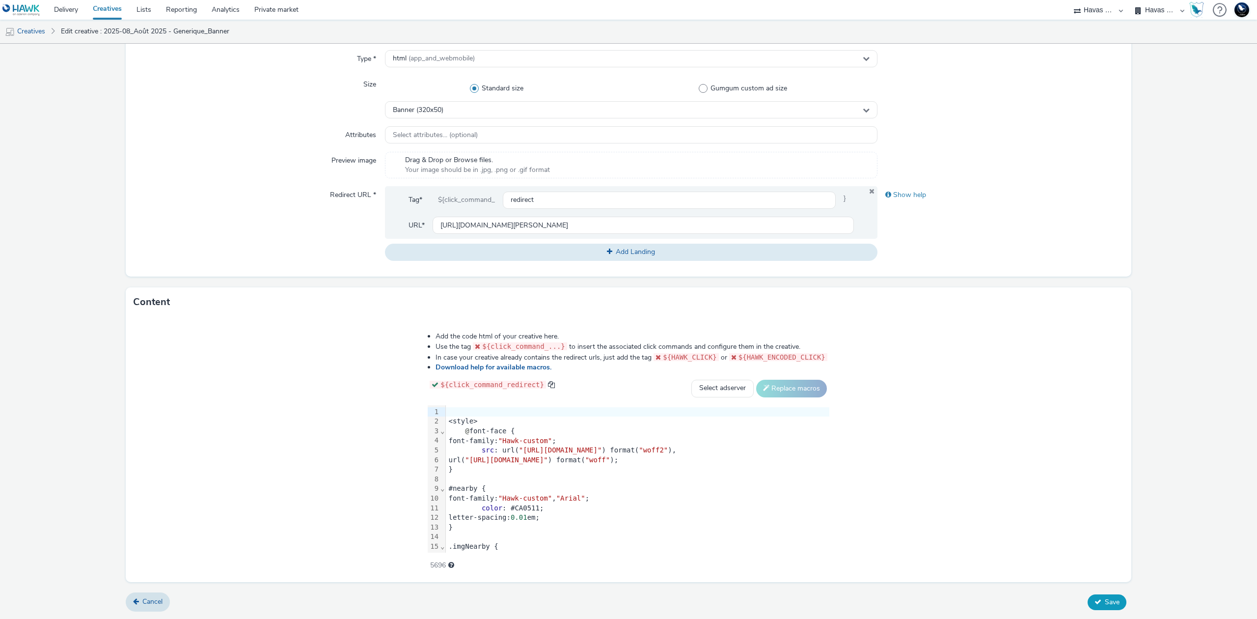
click at [1105, 599] on span "Save" at bounding box center [1112, 601] width 15 height 9
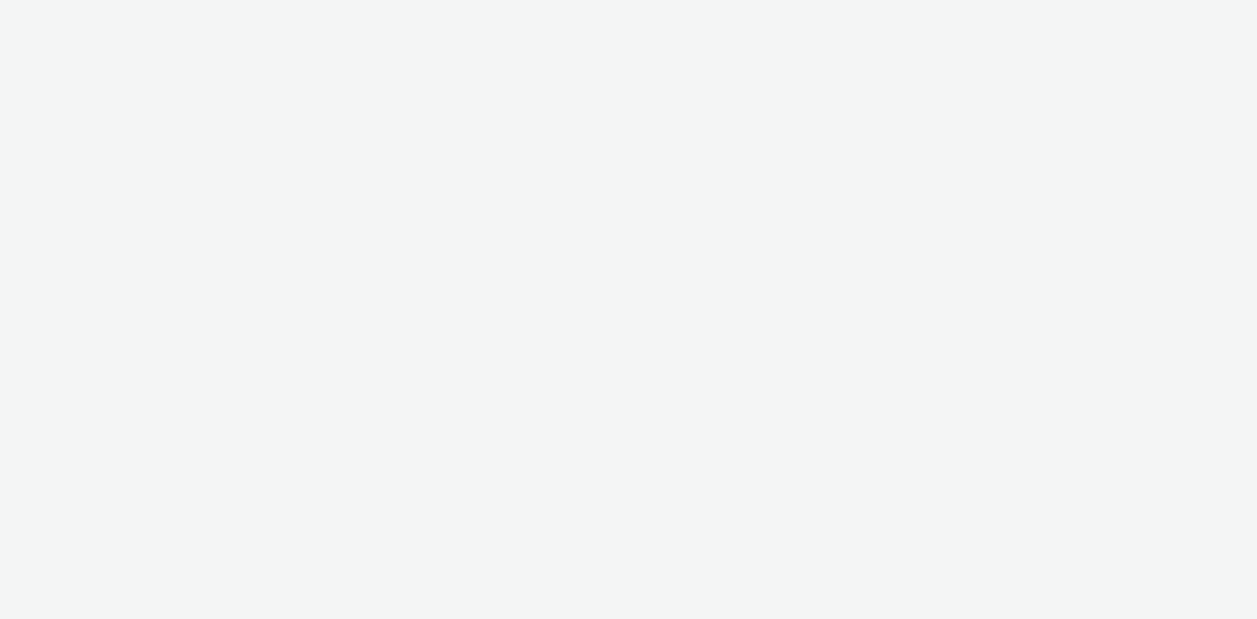
select select "43747a01-9d8e-4dea-a0e4-a98d33cfba61"
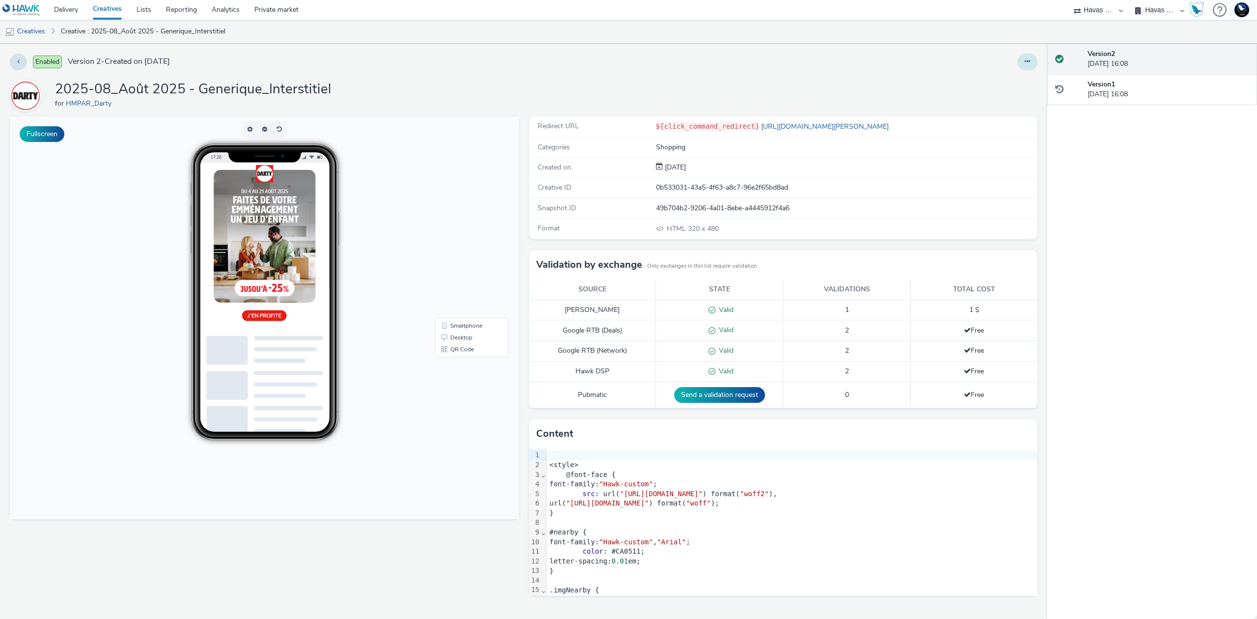
click at [1028, 61] on icon at bounding box center [1027, 61] width 5 height 7
click at [1014, 81] on link "Edit" at bounding box center [1001, 82] width 74 height 20
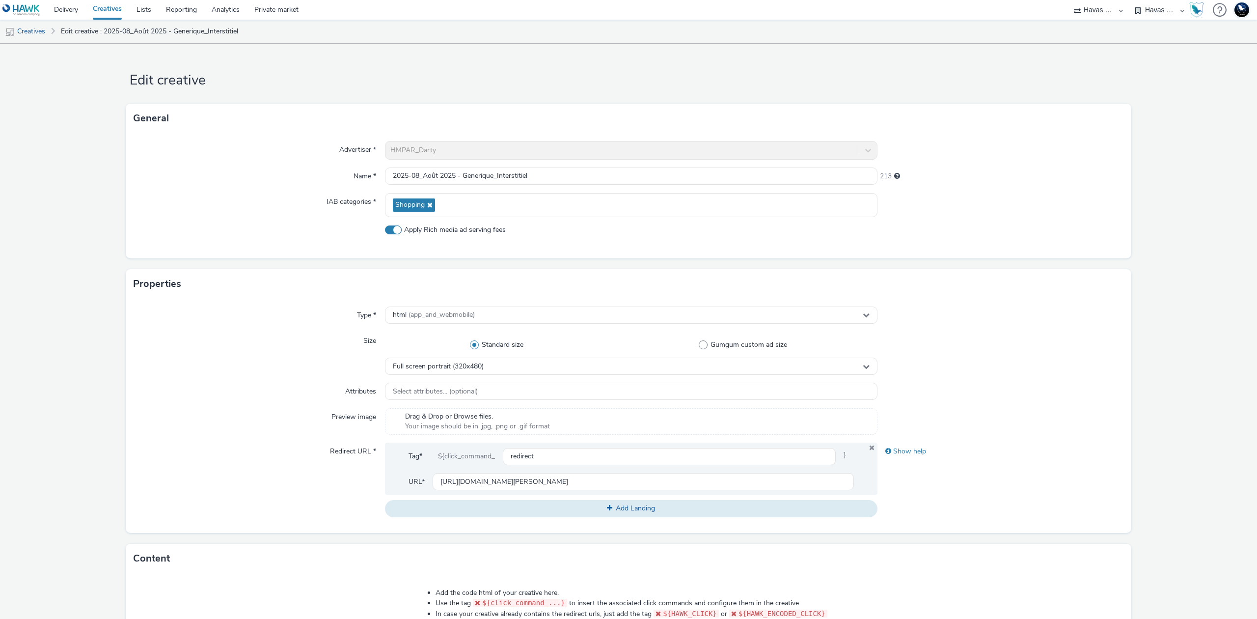
click at [464, 229] on span "Apply Rich media ad serving fees" at bounding box center [455, 230] width 102 height 10
click at [391, 229] on input "Apply Rich media ad serving fees" at bounding box center [388, 229] width 6 height 6
checkbox input "false"
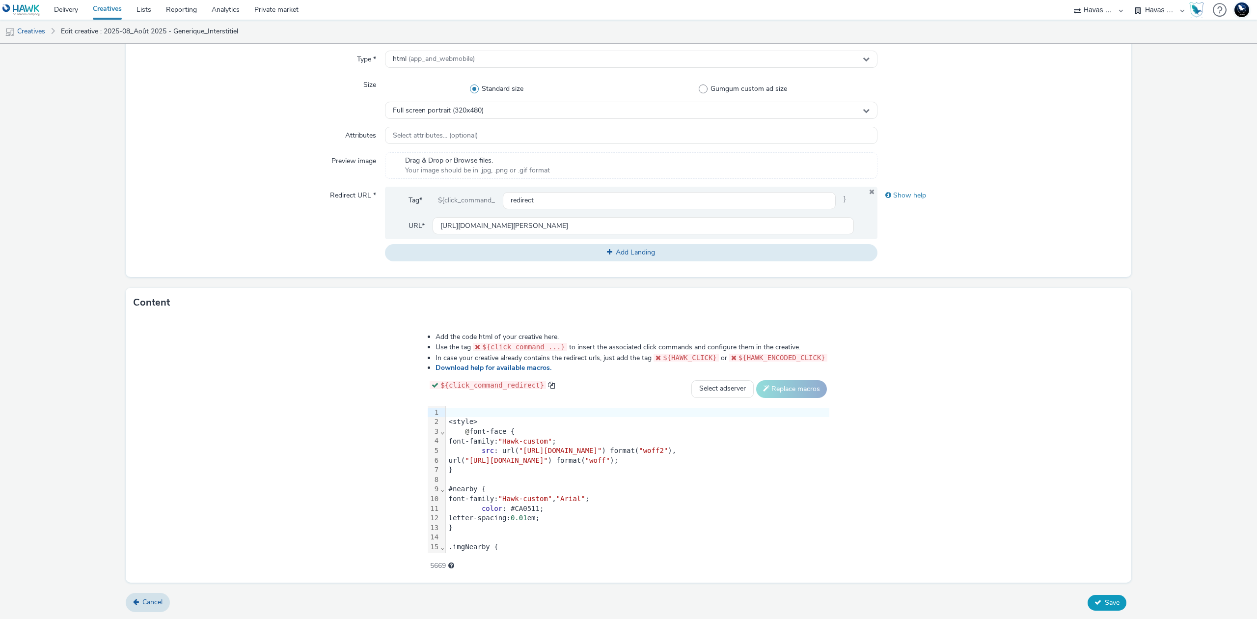
scroll to position [256, 0]
click at [1105, 600] on span "Save" at bounding box center [1112, 601] width 15 height 9
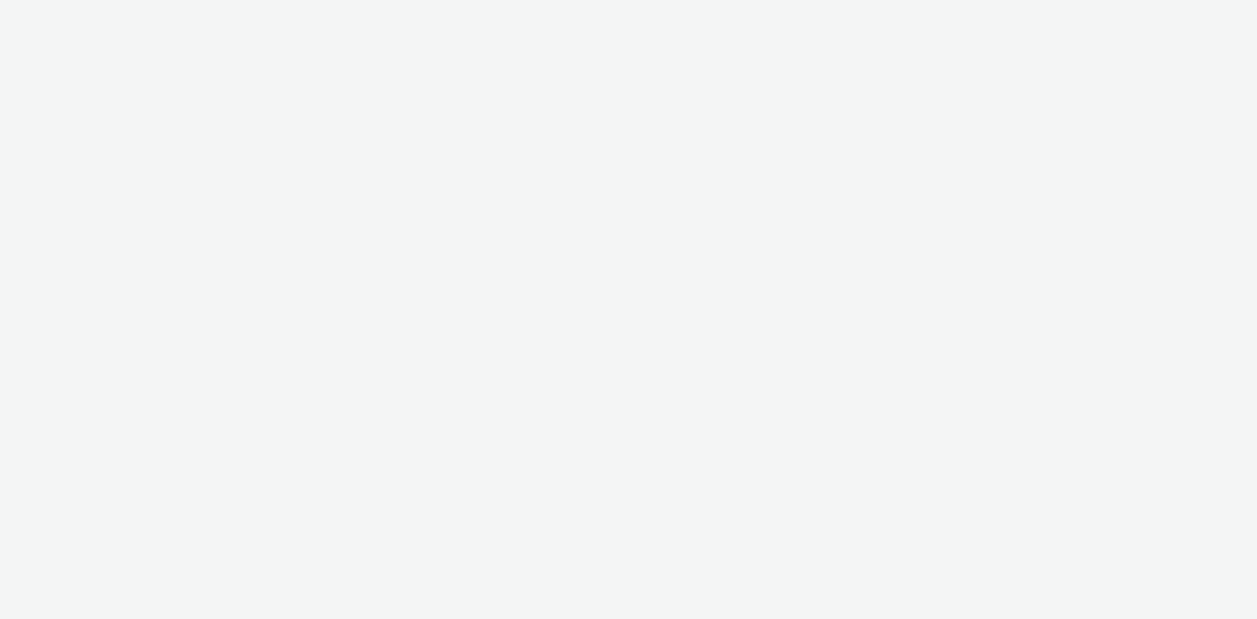
select select "43747a01-9d8e-4dea-a0e4-a98d33cfba61"
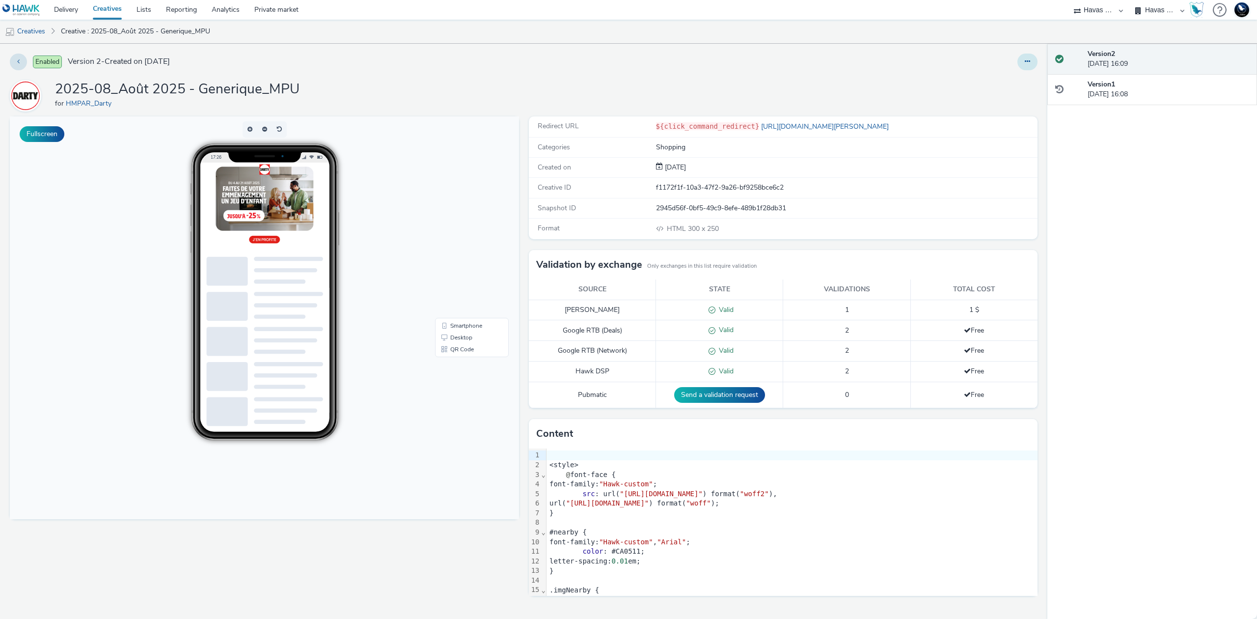
click at [1021, 59] on button at bounding box center [1028, 62] width 20 height 17
click at [1005, 83] on link "Edit" at bounding box center [1001, 82] width 74 height 20
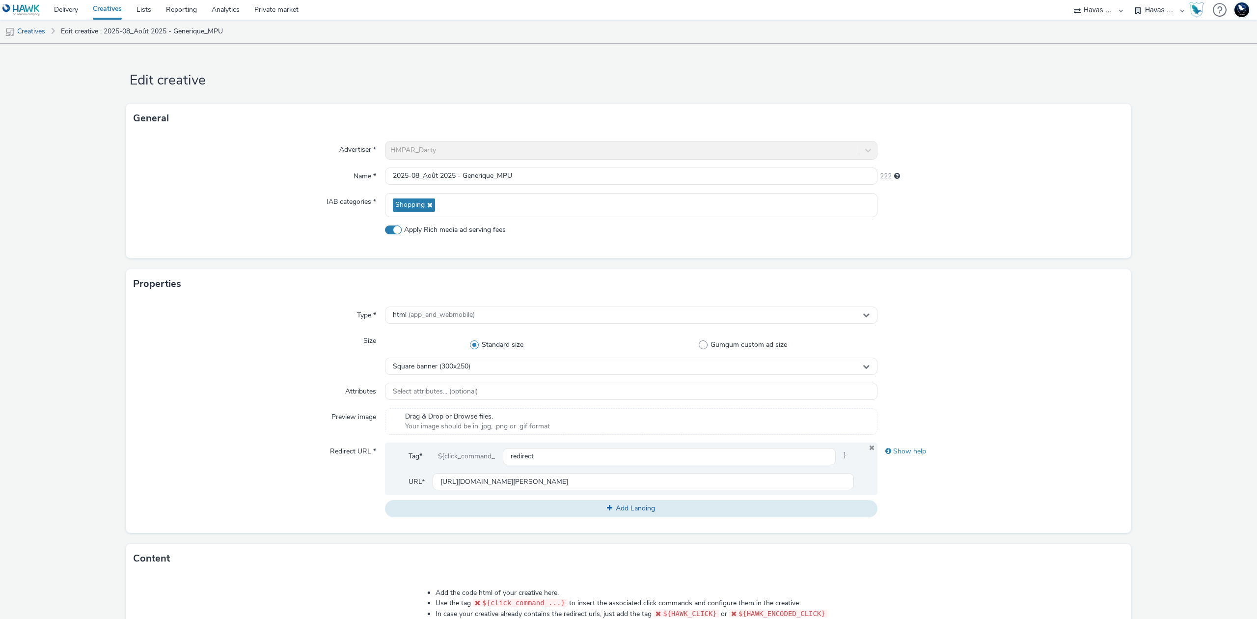
click at [483, 229] on span "Apply Rich media ad serving fees" at bounding box center [455, 230] width 102 height 10
click at [391, 229] on input "Apply Rich media ad serving fees" at bounding box center [388, 229] width 6 height 6
checkbox input "false"
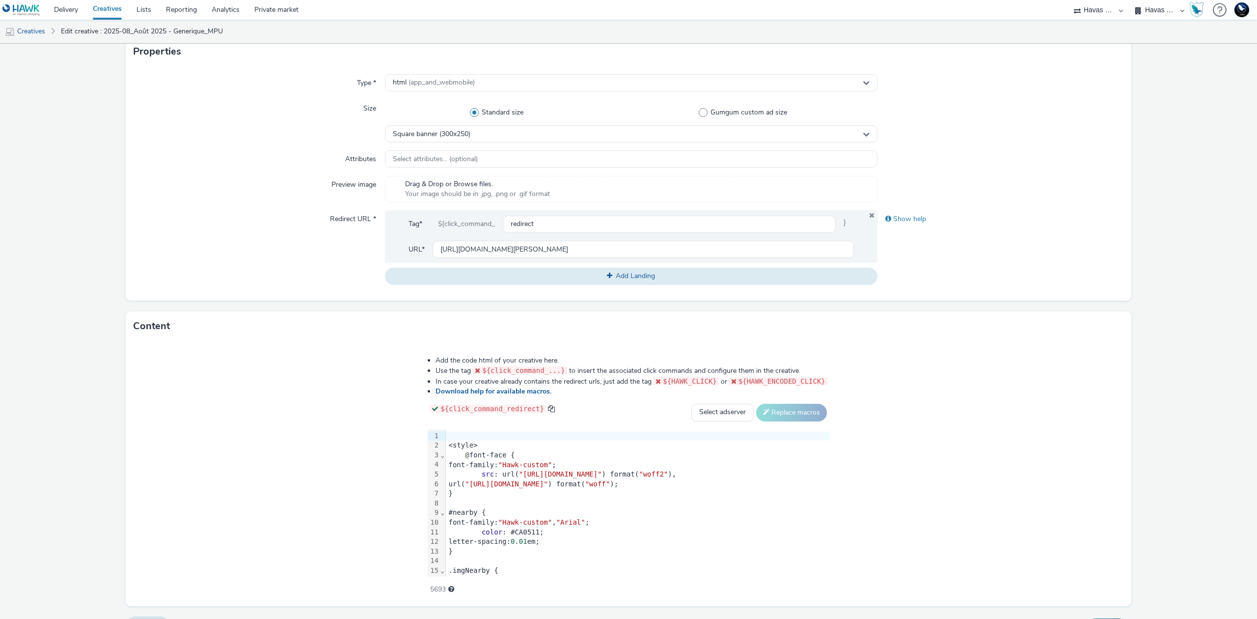
scroll to position [256, 0]
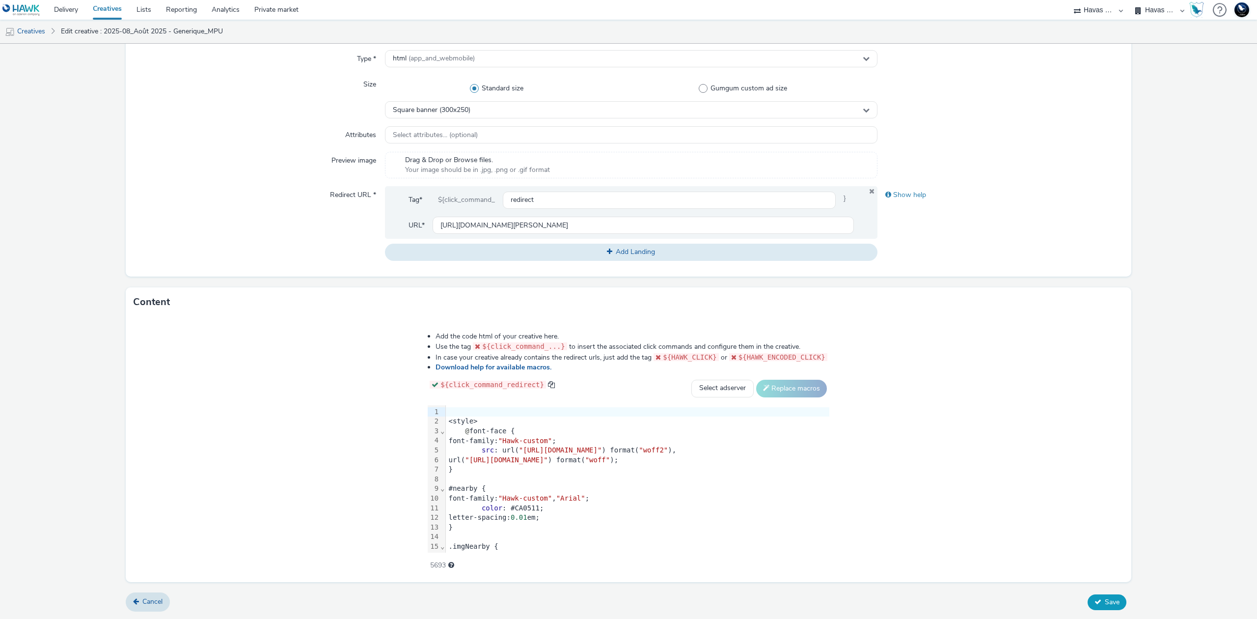
click at [1095, 602] on icon at bounding box center [1098, 601] width 7 height 7
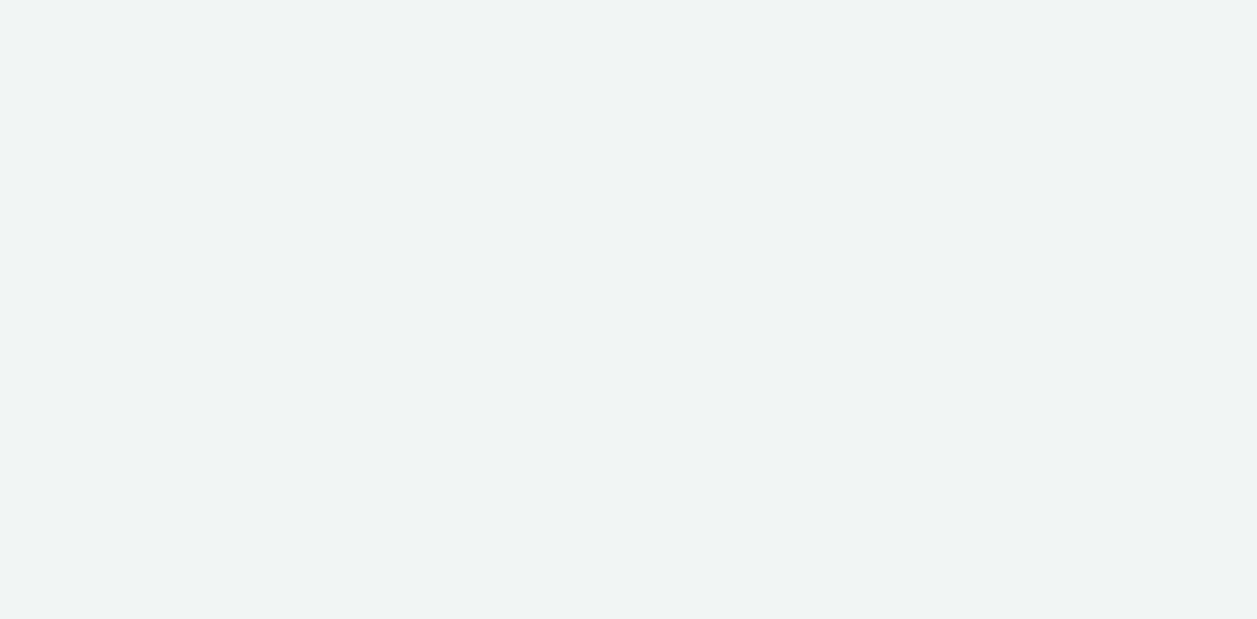
select select "43747a01-9d8e-4dea-a0e4-a98d33cfba61"
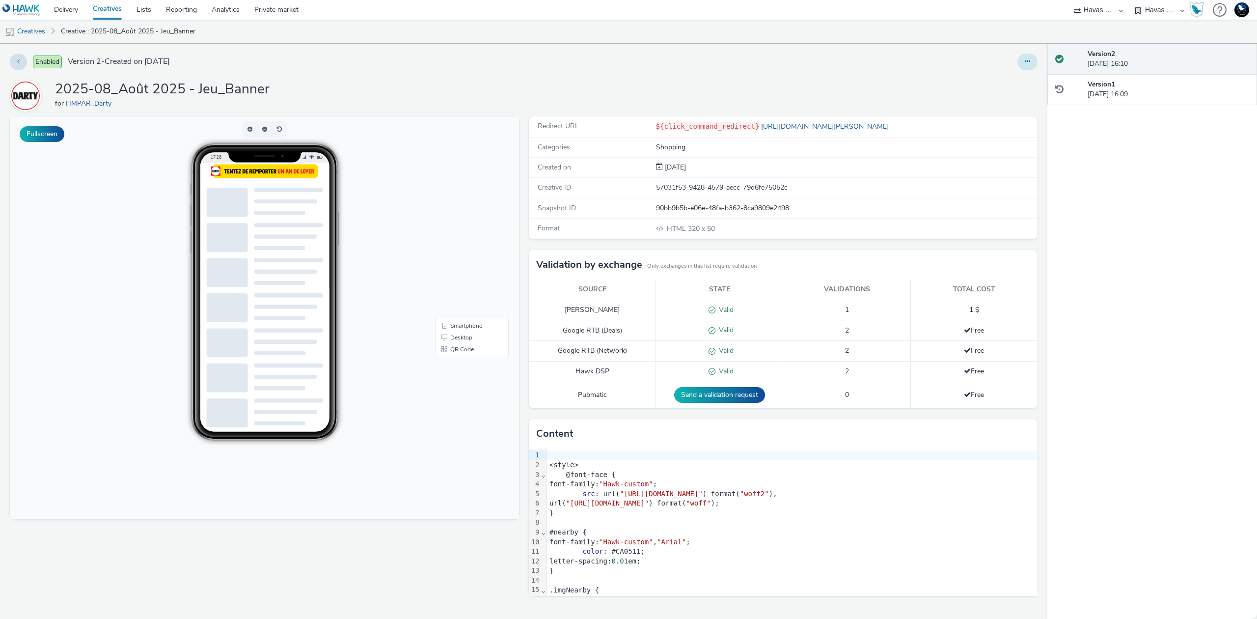
click at [1030, 61] on icon at bounding box center [1027, 61] width 5 height 7
click at [1011, 81] on link "Edit" at bounding box center [1001, 82] width 74 height 20
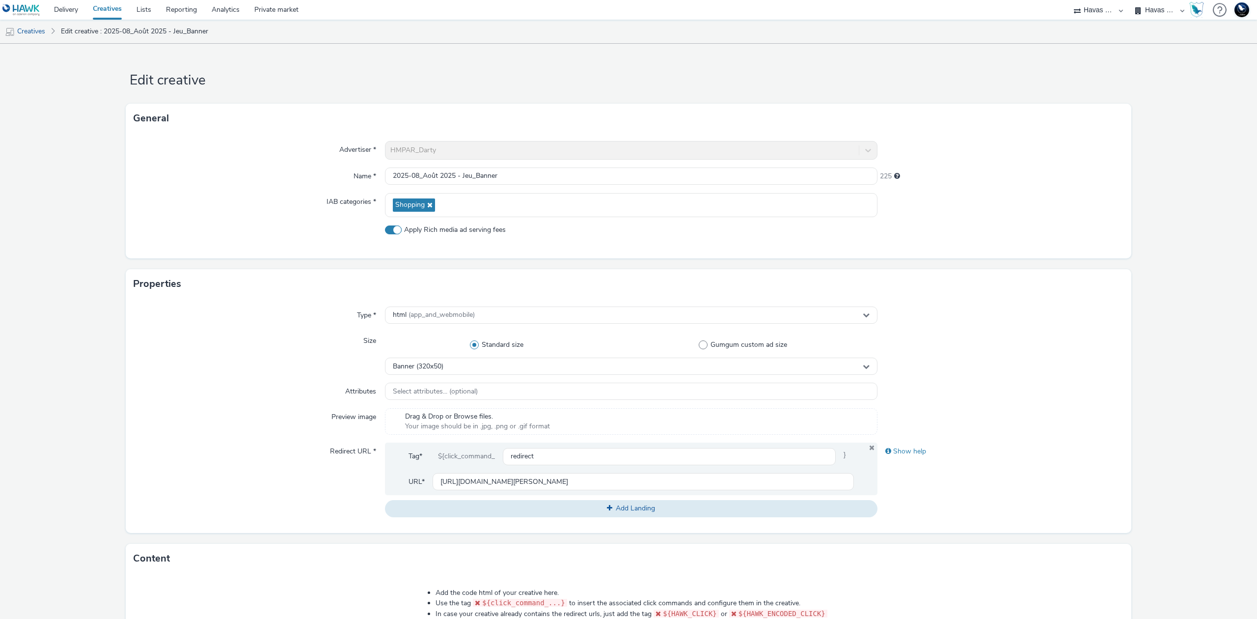
click at [500, 227] on span "Apply Rich media ad serving fees" at bounding box center [455, 230] width 102 height 10
click at [391, 227] on input "Apply Rich media ad serving fees" at bounding box center [388, 229] width 6 height 6
checkbox input "false"
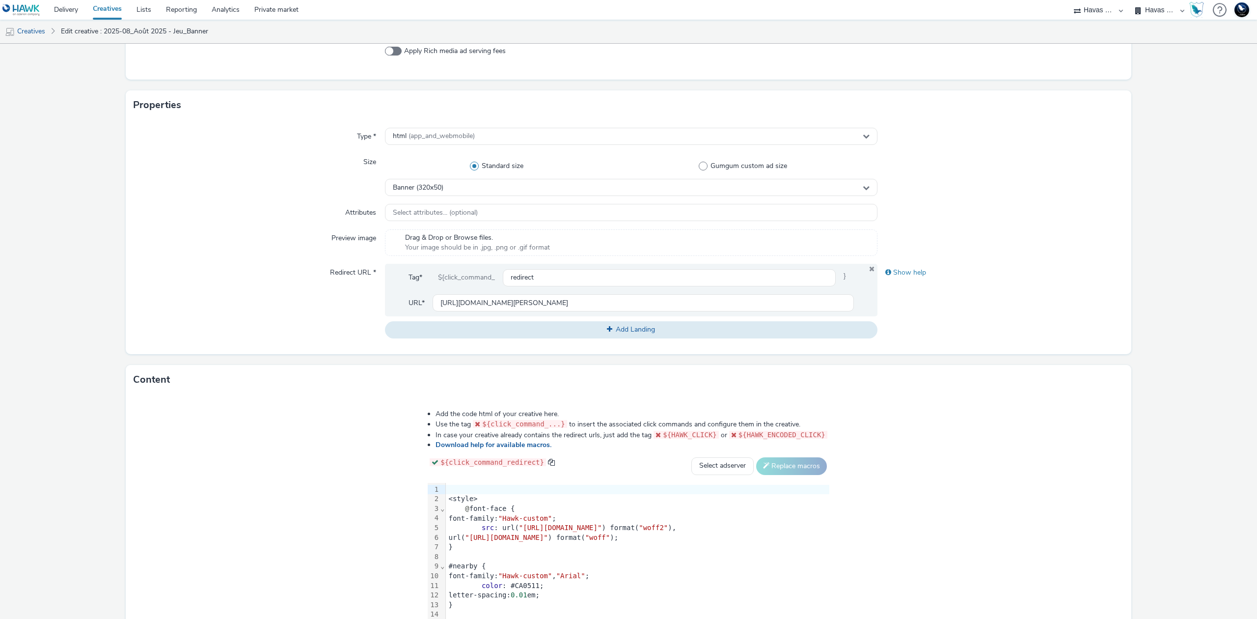
scroll to position [256, 0]
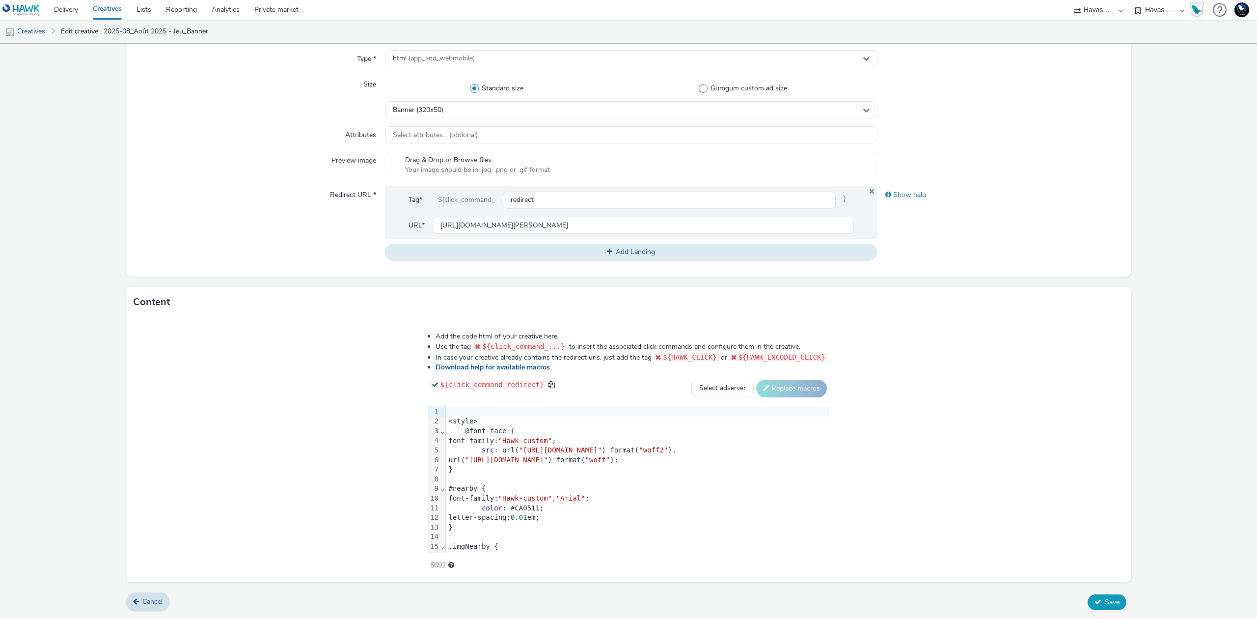
click at [1105, 597] on span "Save" at bounding box center [1112, 601] width 15 height 9
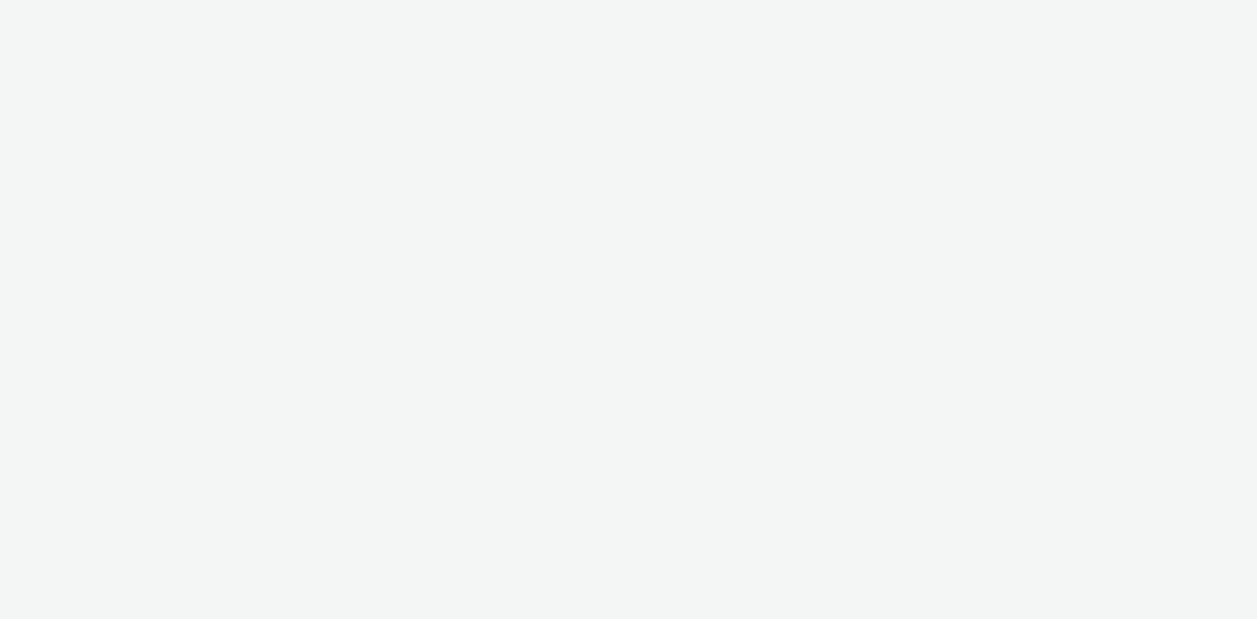
select select "43747a01-9d8e-4dea-a0e4-a98d33cfba61"
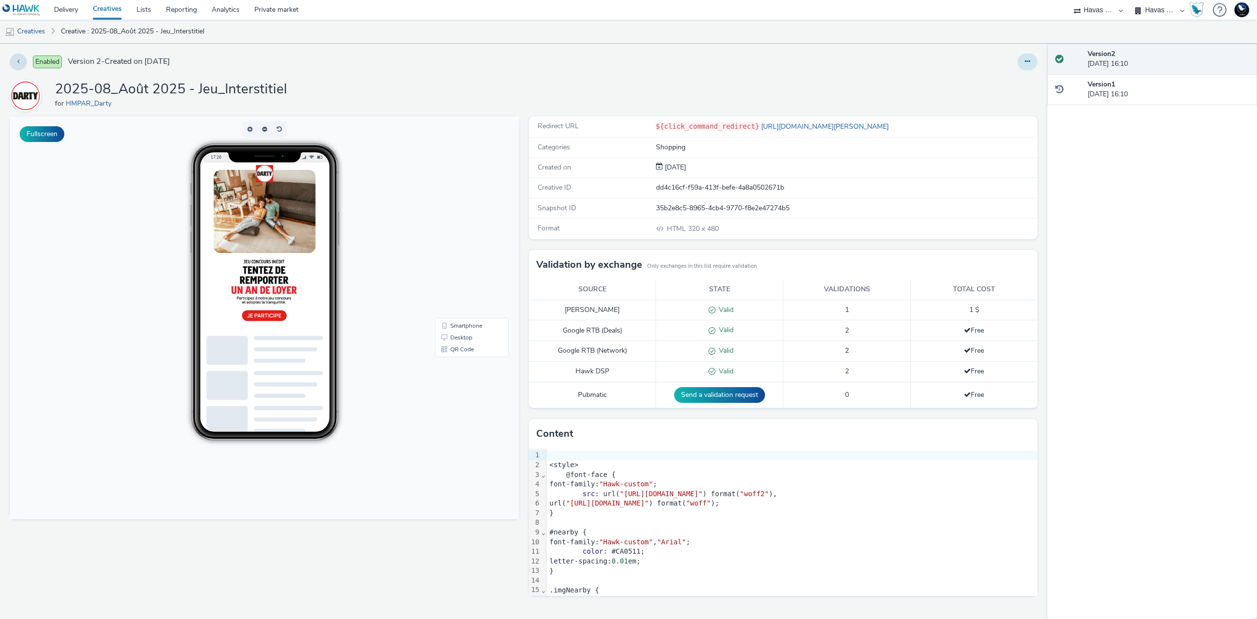
click at [1031, 59] on button at bounding box center [1028, 62] width 20 height 17
click at [1009, 79] on link "Edit" at bounding box center [1001, 82] width 74 height 20
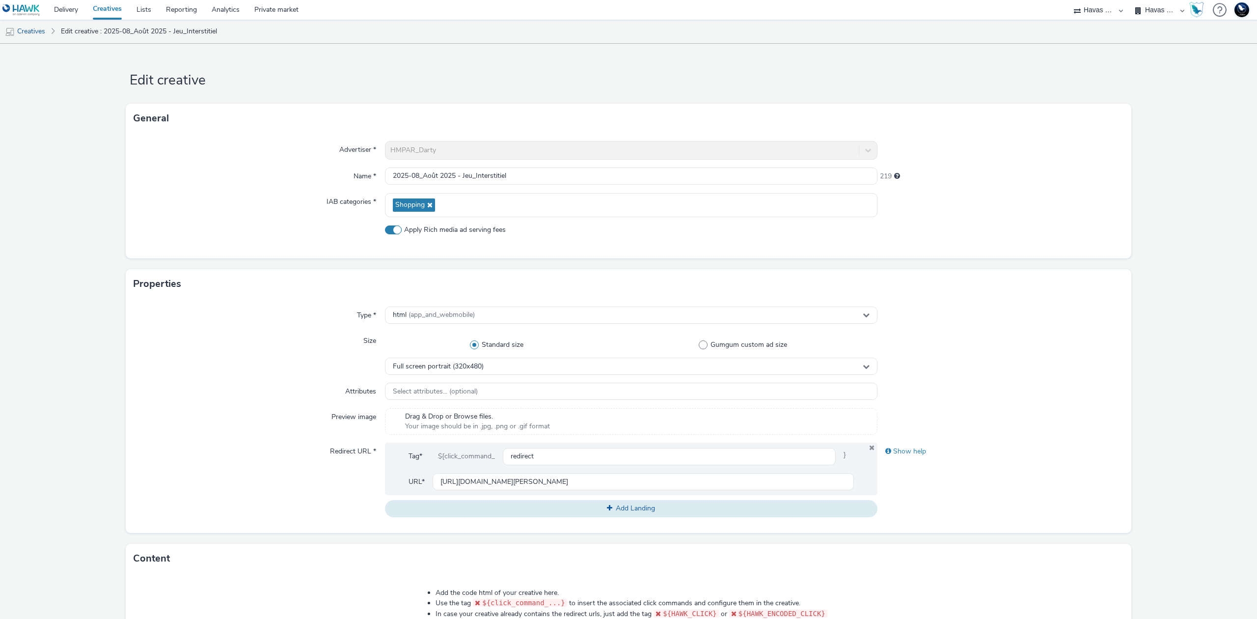
click at [462, 227] on span "Apply Rich media ad serving fees" at bounding box center [455, 230] width 102 height 10
click at [391, 227] on input "Apply Rich media ad serving fees" at bounding box center [388, 229] width 6 height 6
checkbox input "false"
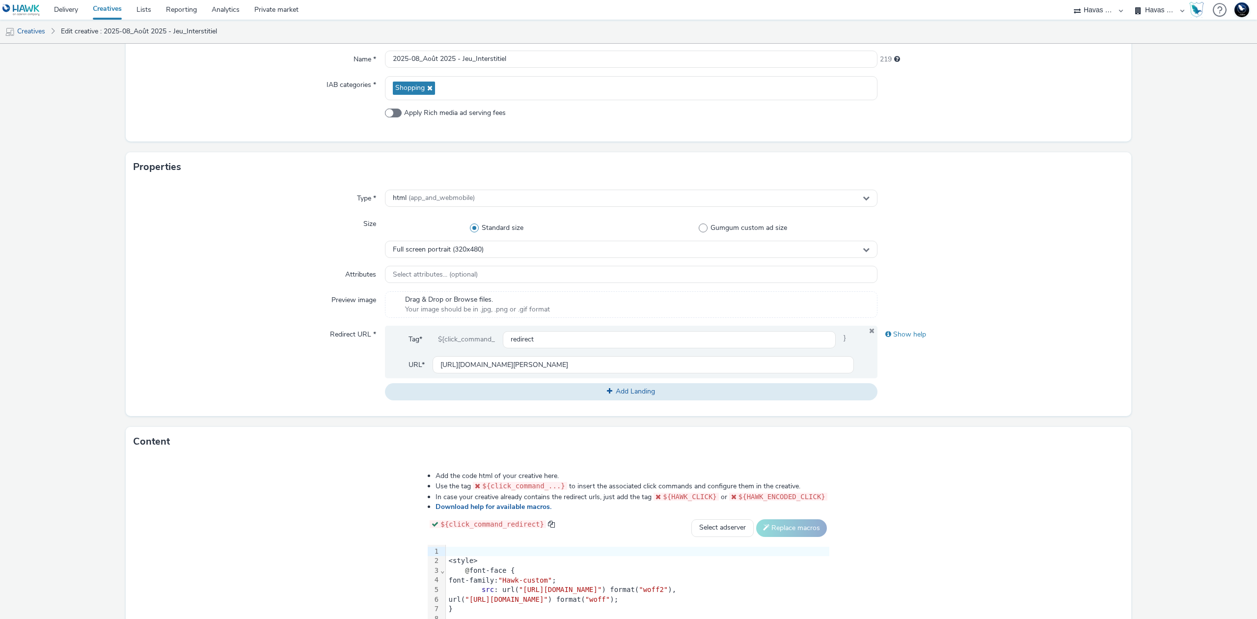
scroll to position [256, 0]
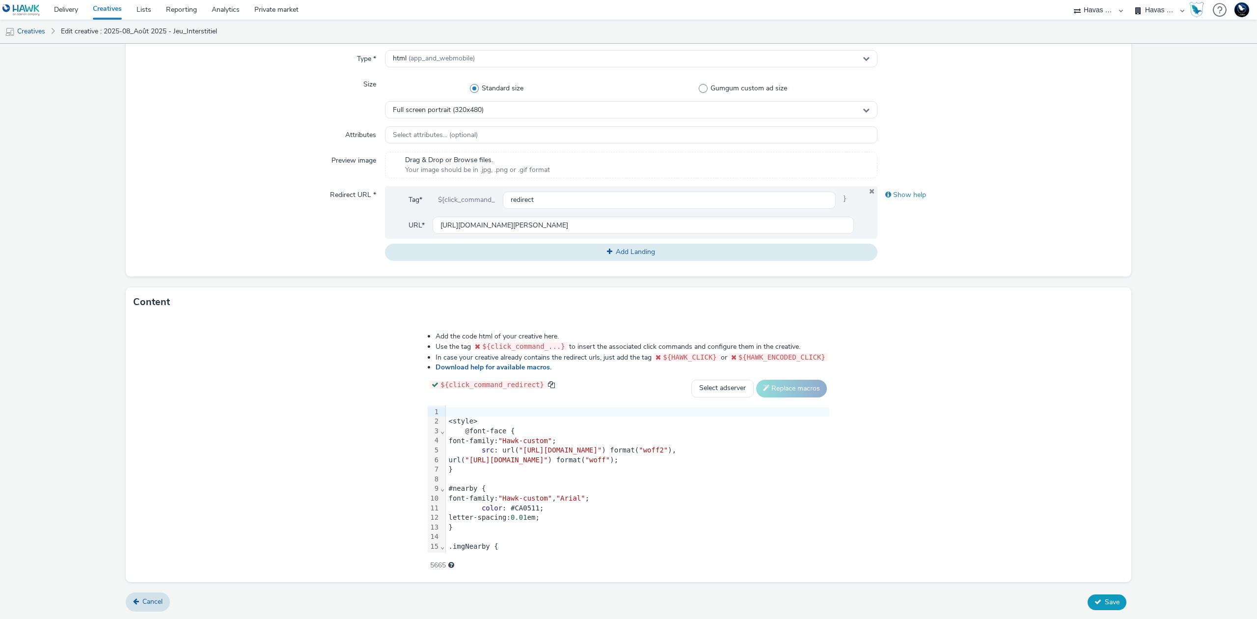
click at [1095, 602] on icon at bounding box center [1098, 601] width 7 height 7
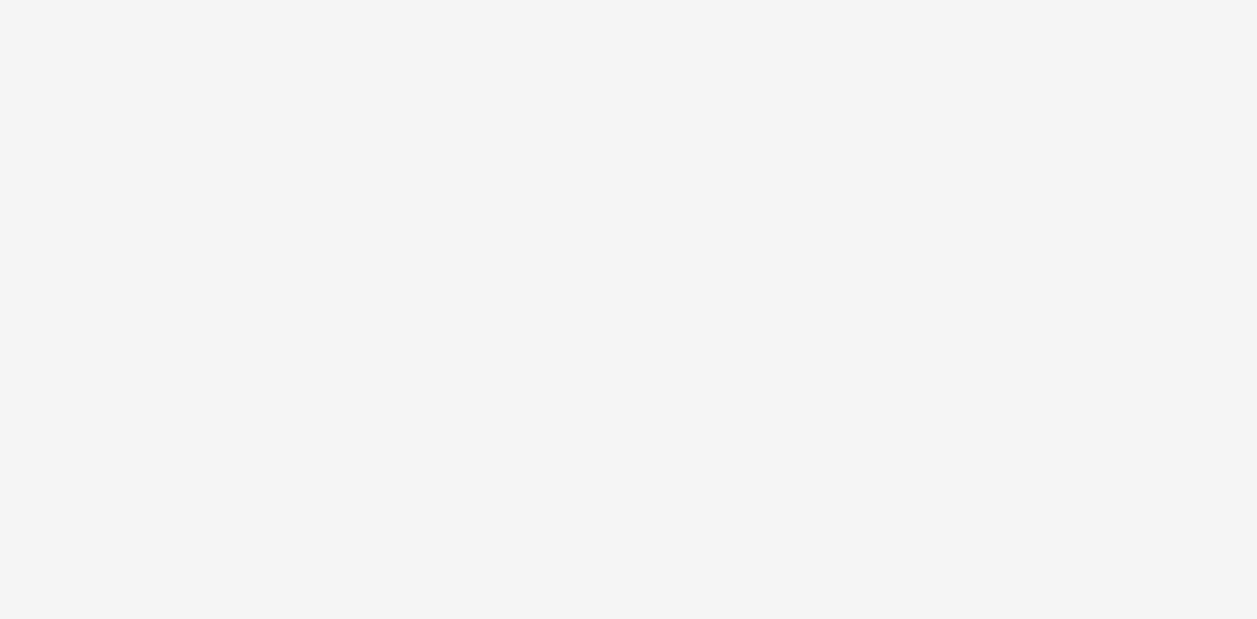
select select "43747a01-9d8e-4dea-a0e4-a98d33cfba61"
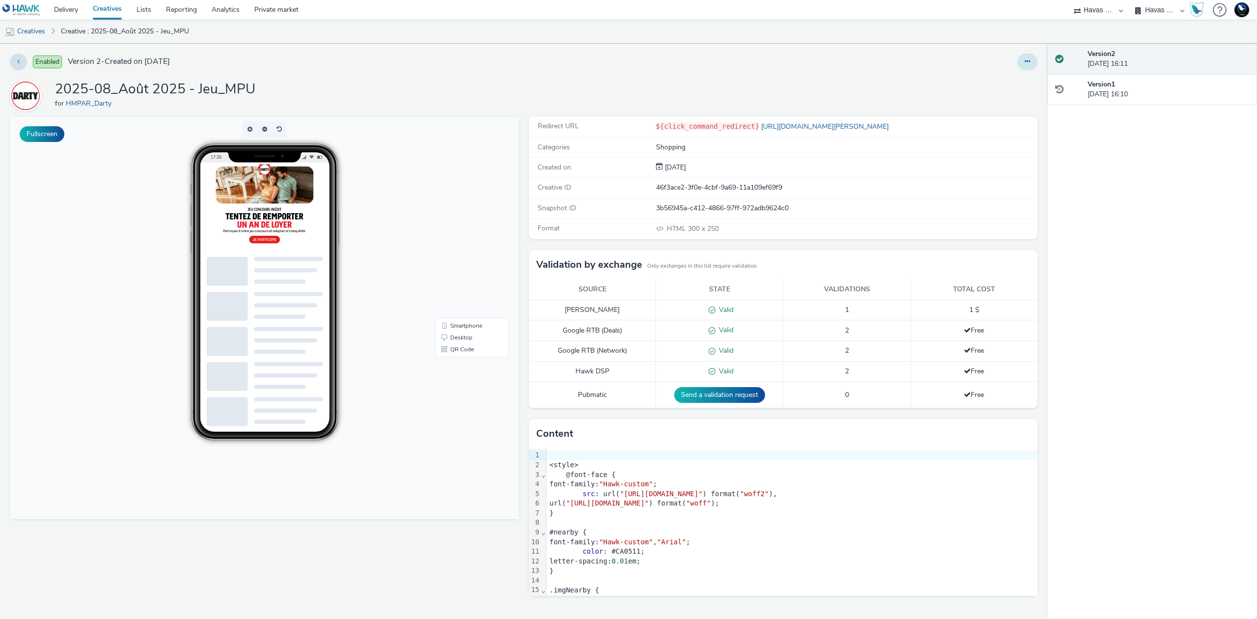
click at [1031, 63] on button at bounding box center [1028, 62] width 20 height 17
click at [1016, 79] on link "Edit" at bounding box center [1001, 82] width 74 height 20
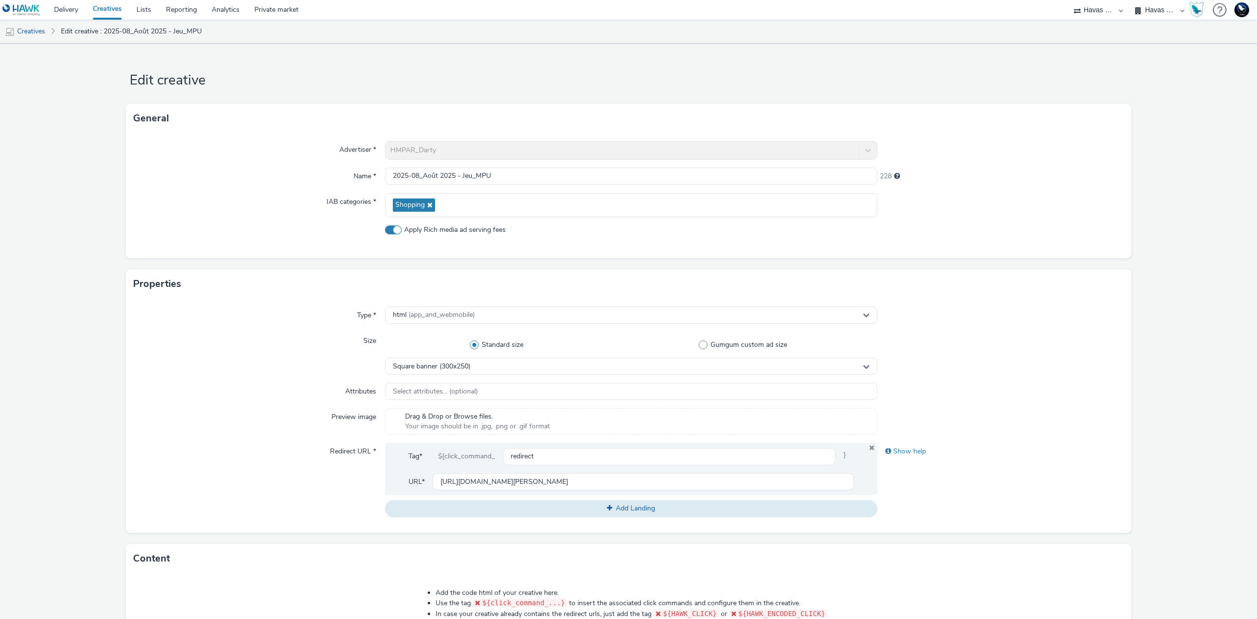
click at [468, 227] on span "Apply Rich media ad serving fees" at bounding box center [455, 230] width 102 height 10
click at [391, 227] on input "Apply Rich media ad serving fees" at bounding box center [388, 229] width 6 height 6
checkbox input "false"
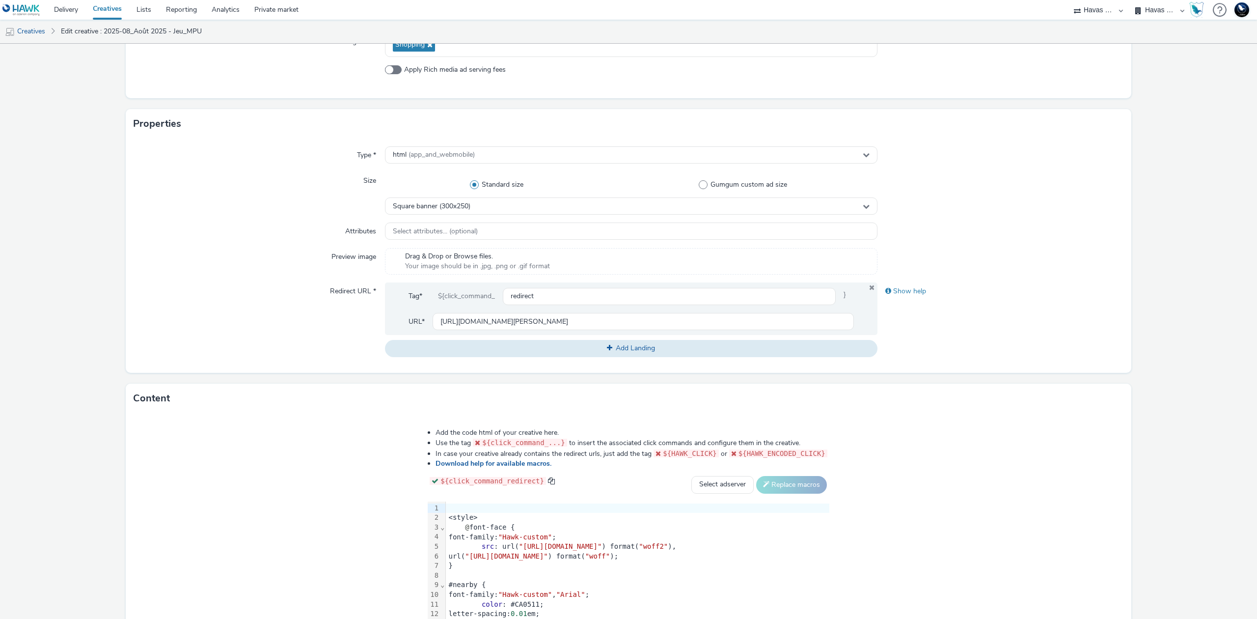
scroll to position [256, 0]
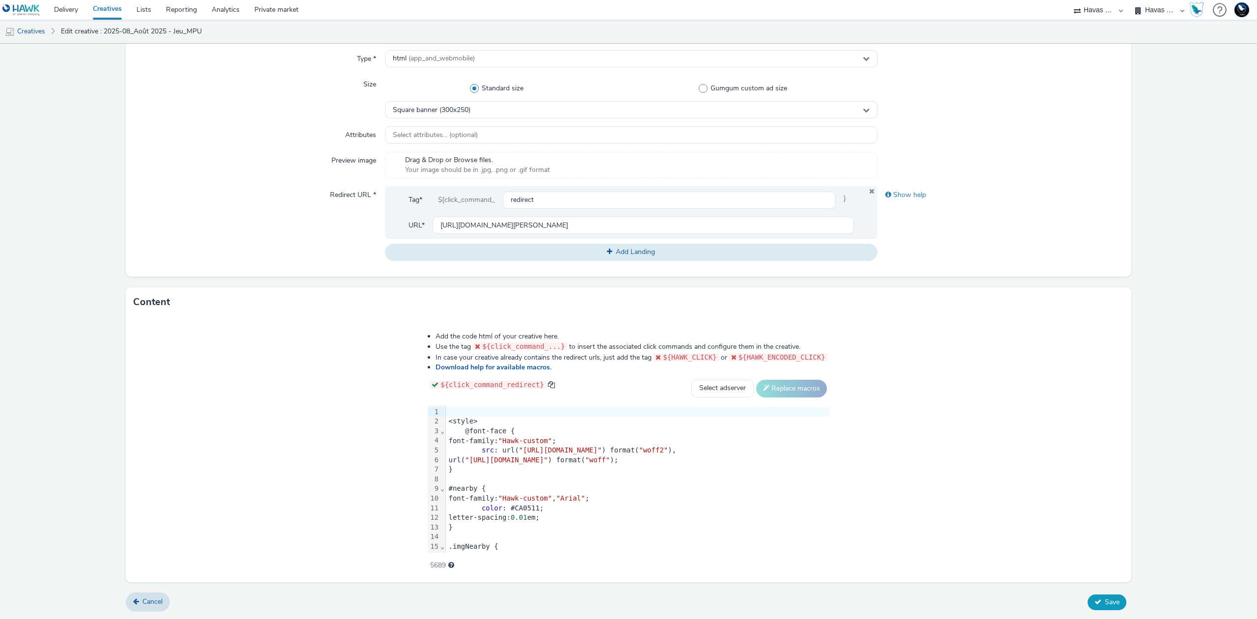
click at [1105, 601] on span "Save" at bounding box center [1112, 601] width 15 height 9
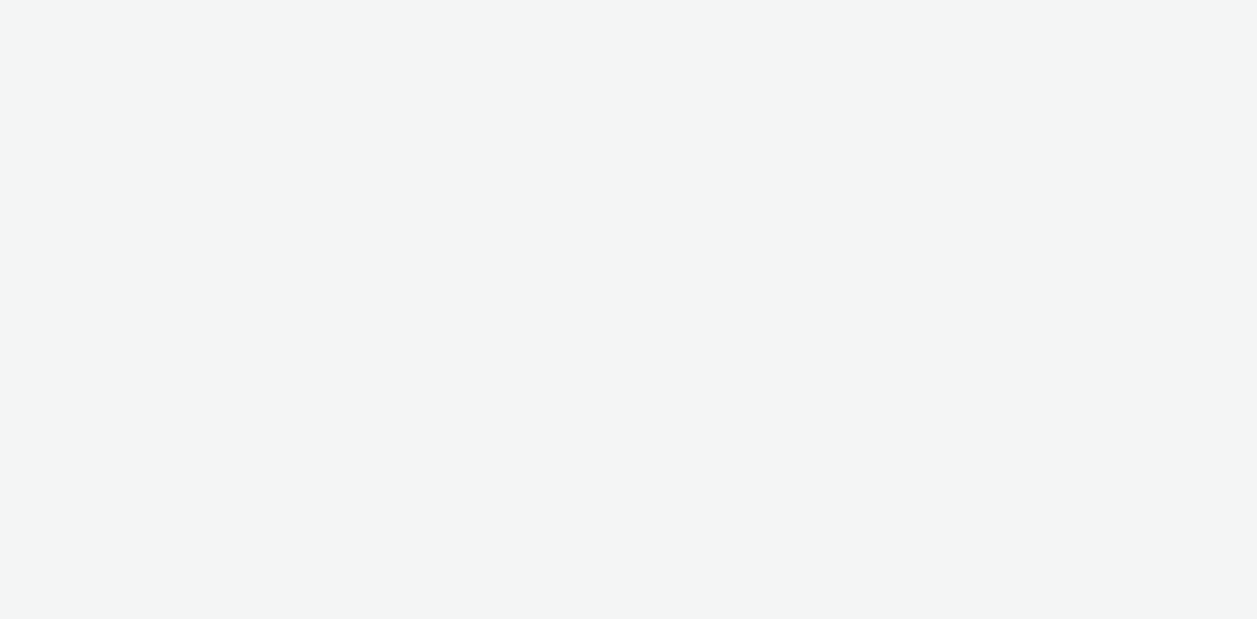
select select "43747a01-9d8e-4dea-a0e4-a98d33cfba61"
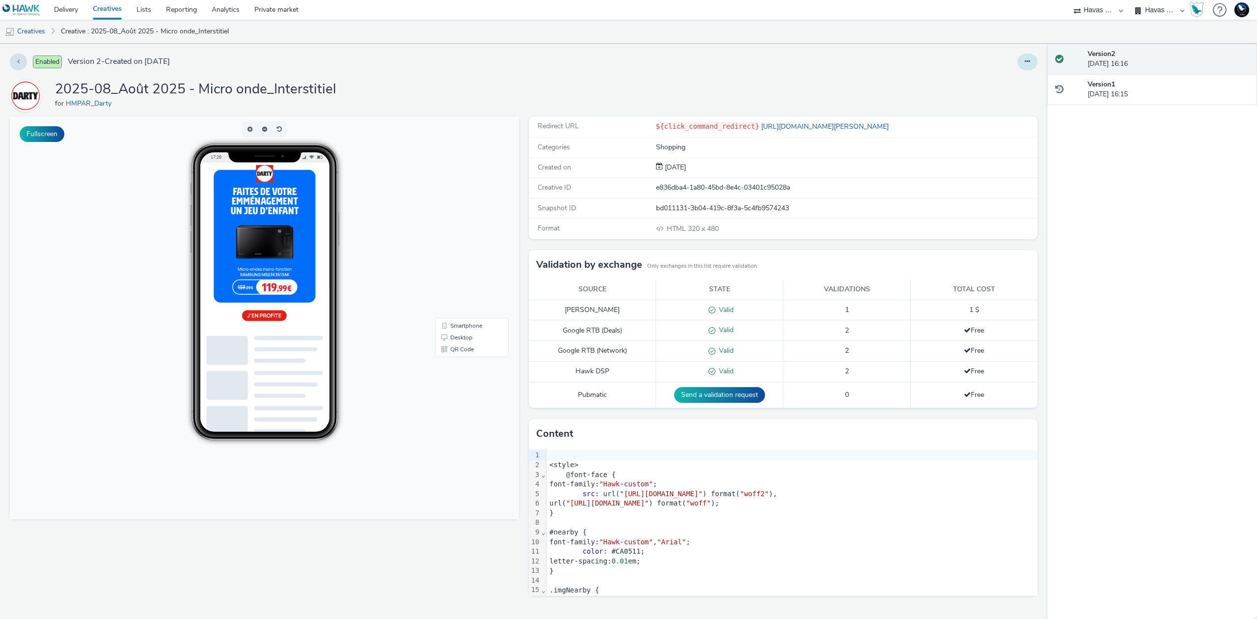
click at [1034, 63] on button at bounding box center [1028, 62] width 20 height 17
click at [987, 80] on link "Edit" at bounding box center [1001, 82] width 74 height 20
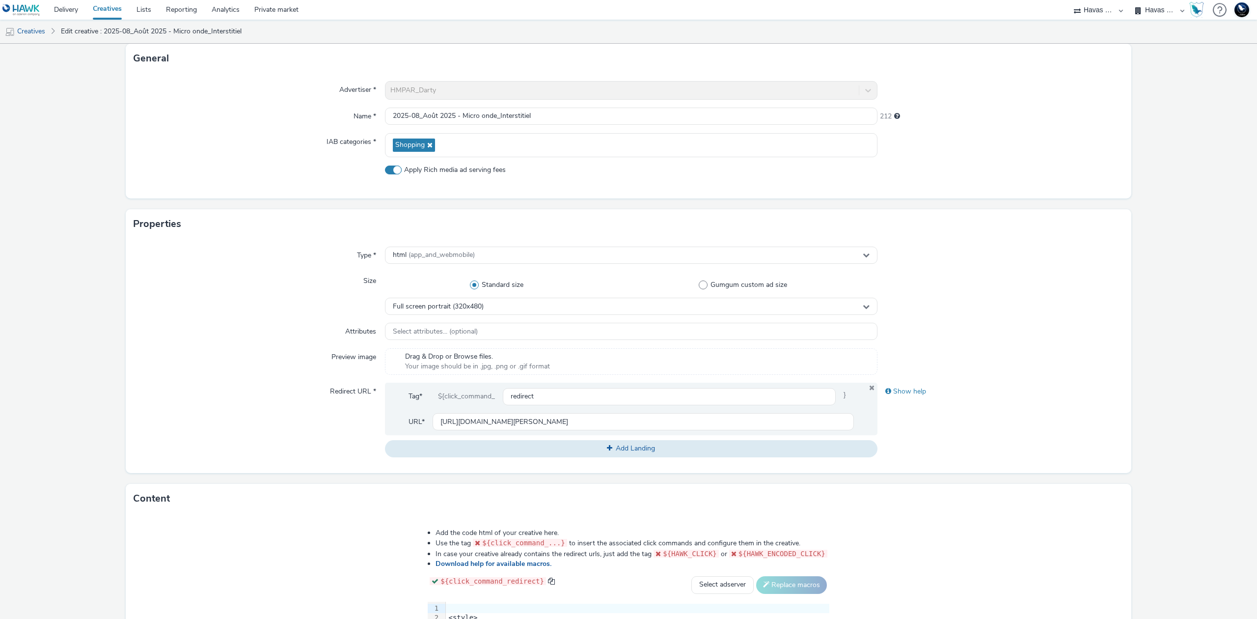
click at [490, 169] on span "Apply Rich media ad serving fees" at bounding box center [455, 170] width 102 height 10
click at [391, 169] on input "Apply Rich media ad serving fees" at bounding box center [388, 170] width 6 height 6
checkbox input "false"
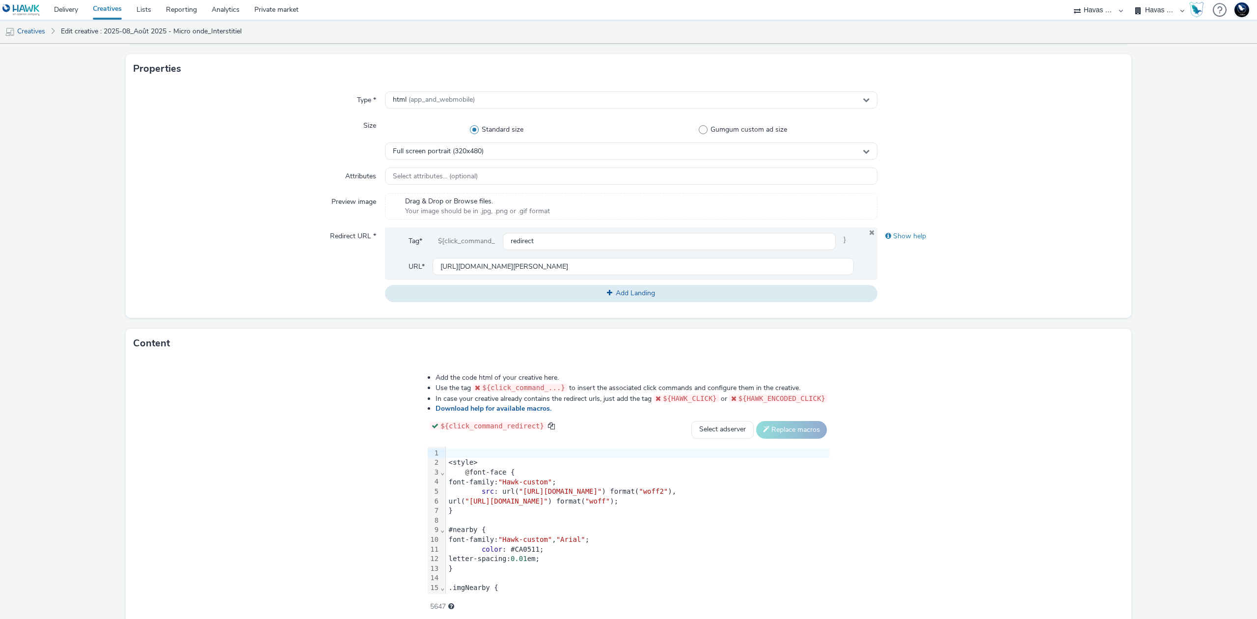
scroll to position [256, 0]
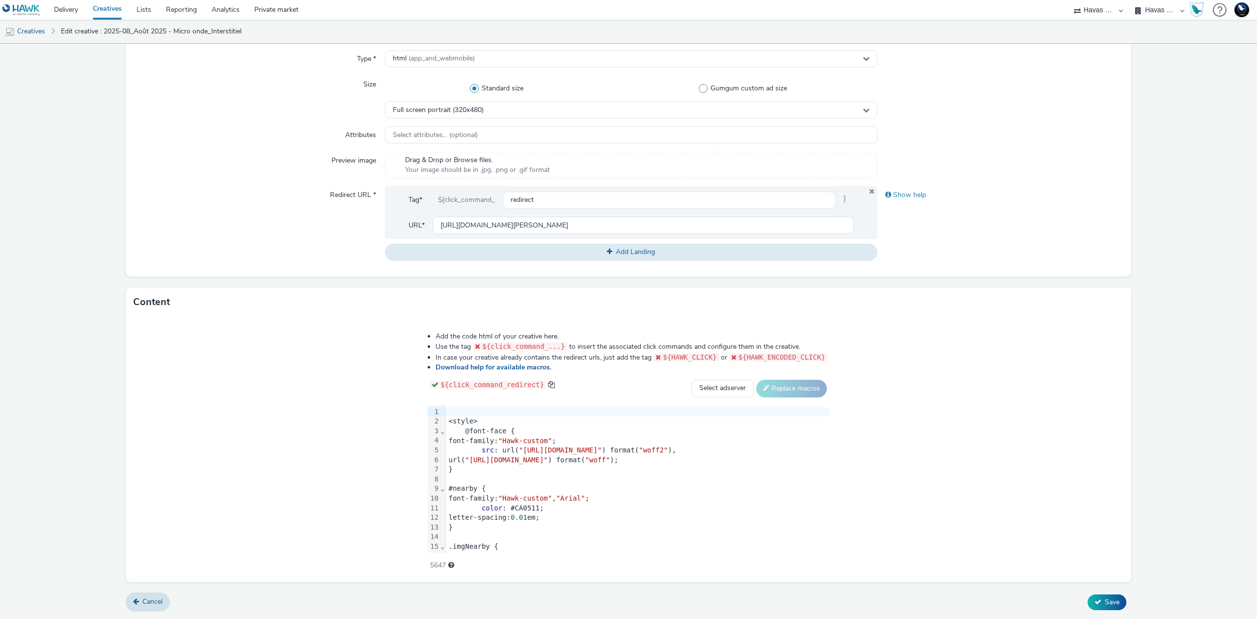
click at [1085, 593] on div "Cancel Save" at bounding box center [629, 602] width 1006 height 18
click at [1095, 600] on icon at bounding box center [1098, 601] width 7 height 7
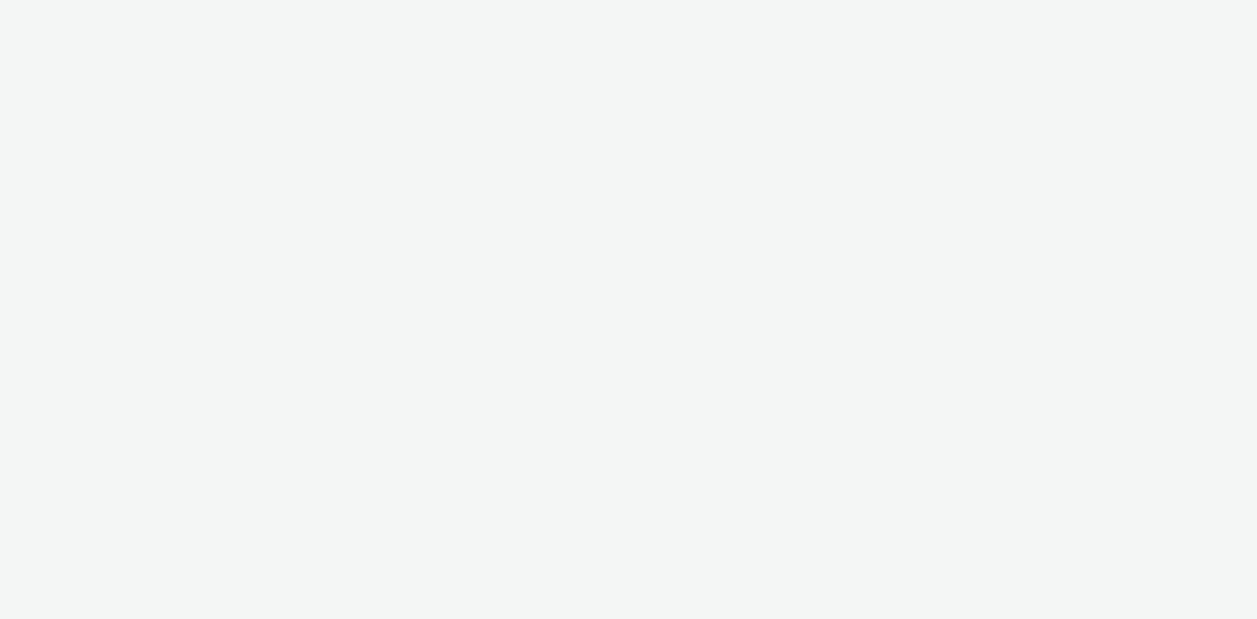
select select "43747a01-9d8e-4dea-a0e4-a98d33cfba61"
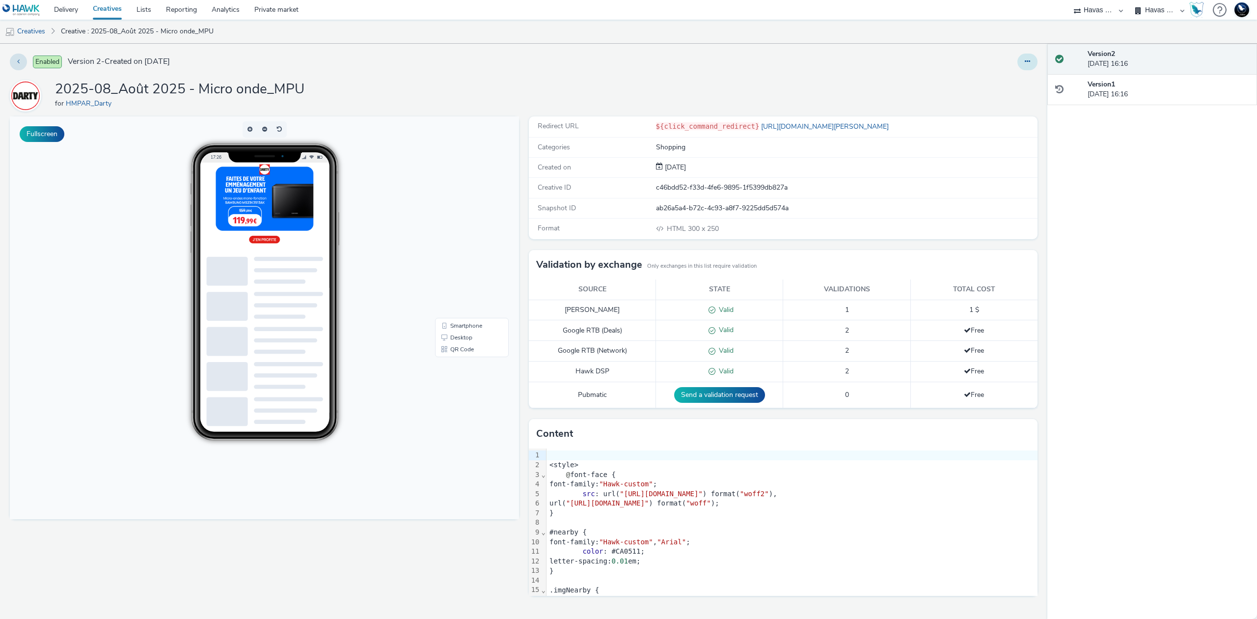
click at [1033, 58] on button at bounding box center [1028, 62] width 20 height 17
click at [1001, 84] on link "Edit" at bounding box center [1001, 82] width 74 height 20
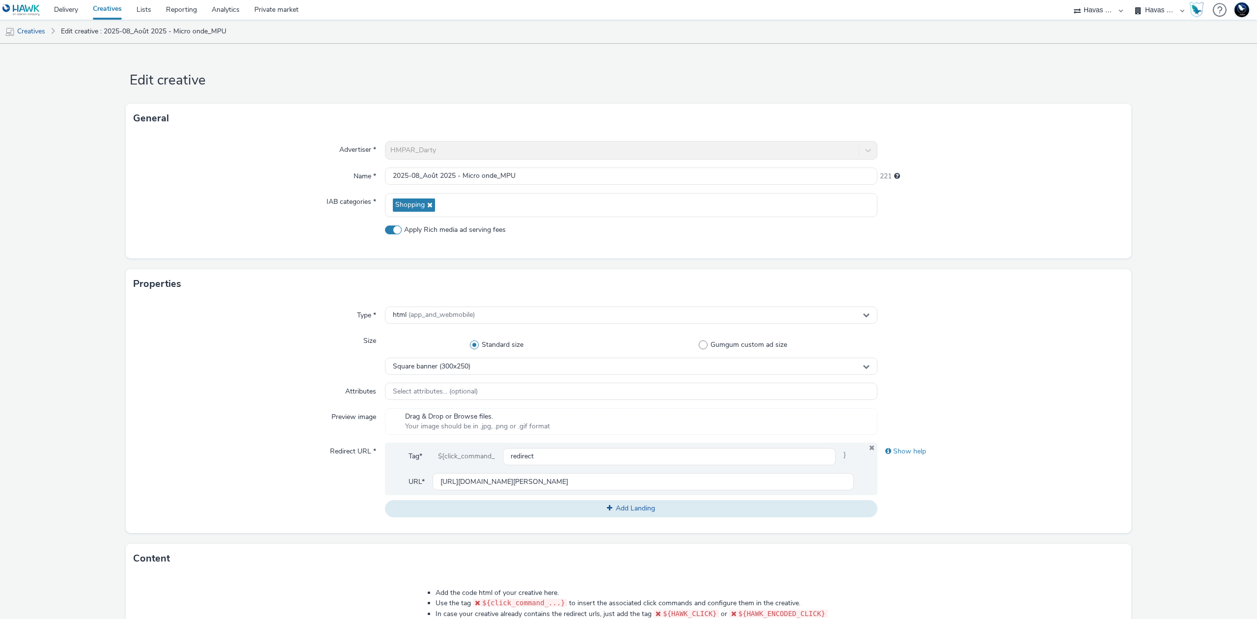
drag, startPoint x: 460, startPoint y: 231, endPoint x: 887, endPoint y: 343, distance: 441.3
click at [461, 231] on span "Apply Rich media ad serving fees" at bounding box center [455, 230] width 102 height 10
click at [391, 231] on input "Apply Rich media ad serving fees" at bounding box center [388, 229] width 6 height 6
checkbox input "false"
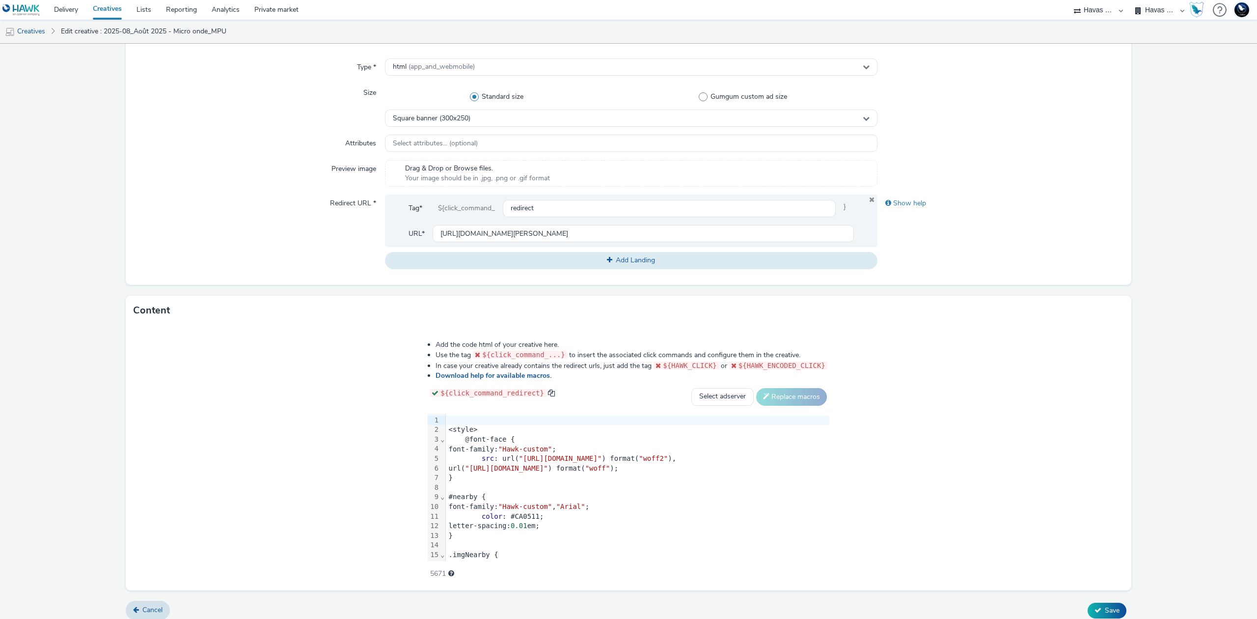
scroll to position [256, 0]
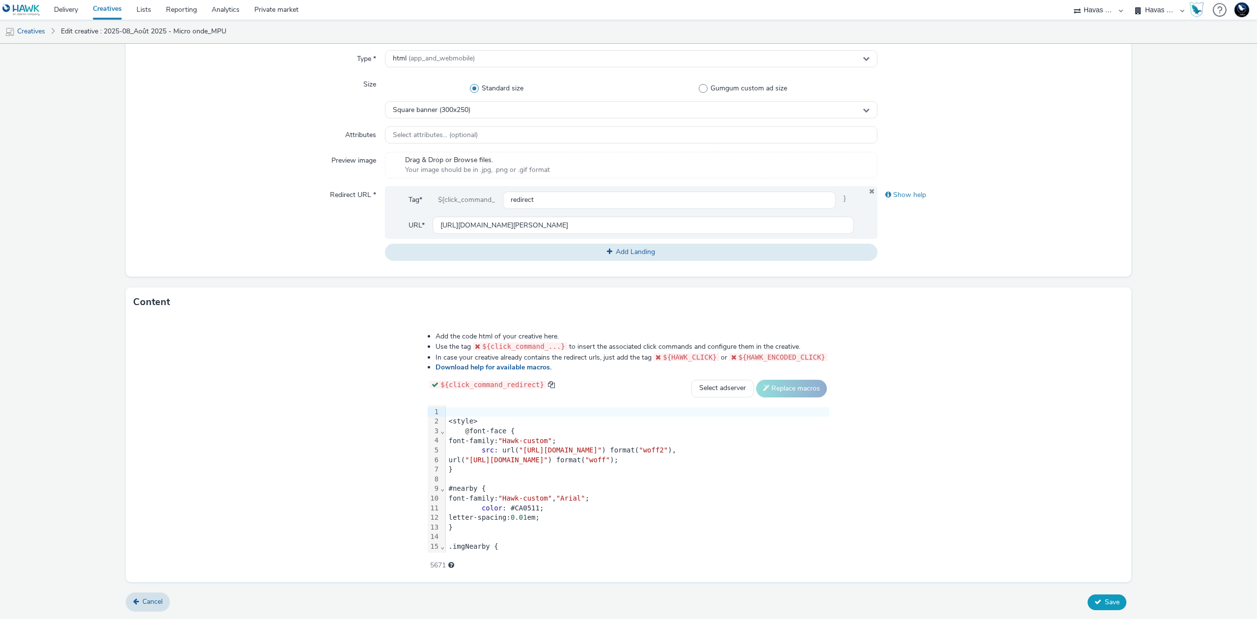
click at [1088, 595] on button "Save" at bounding box center [1107, 602] width 39 height 16
